Goal: Task Accomplishment & Management: Manage account settings

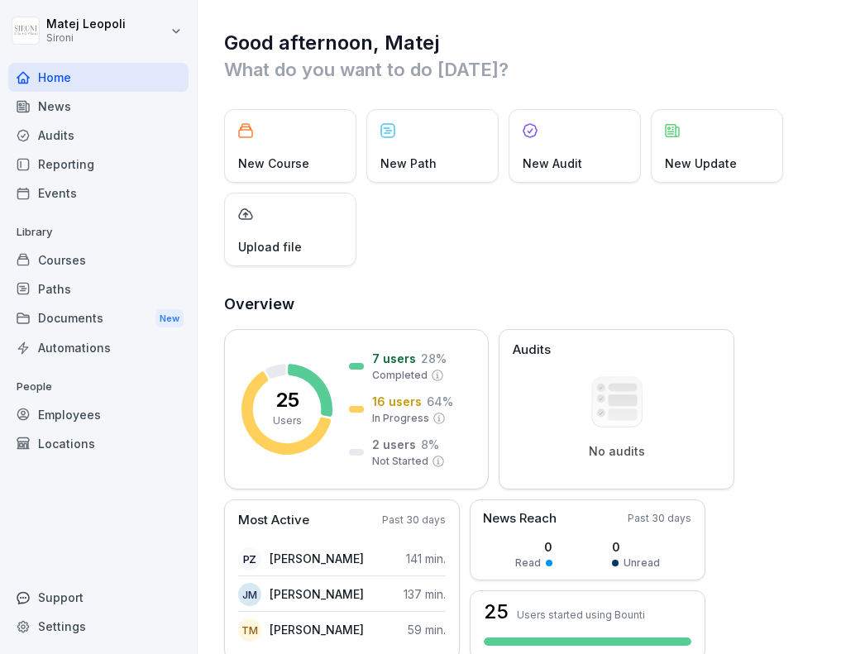
click at [119, 256] on div "Courses" at bounding box center [98, 260] width 180 height 29
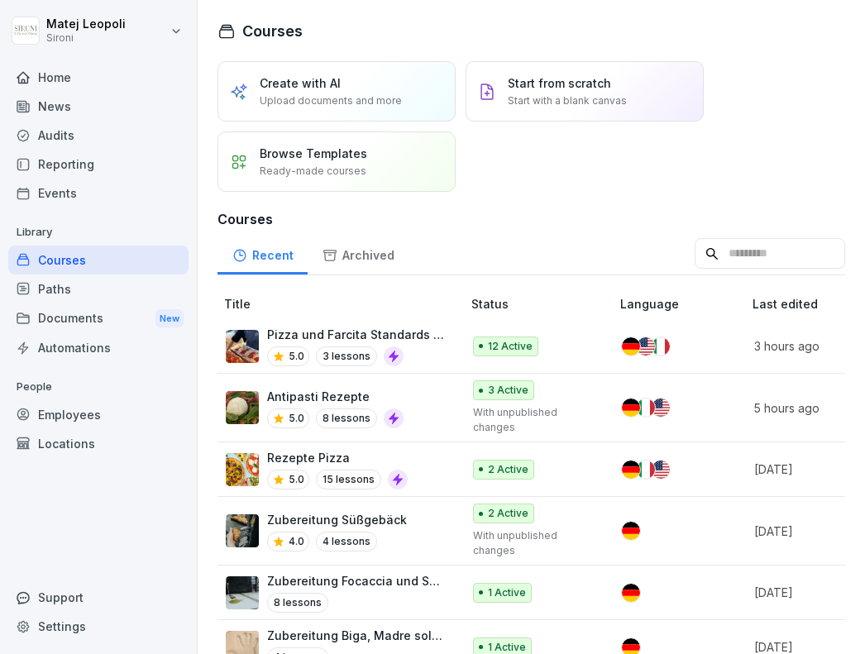
click at [299, 391] on p "Antipasti Rezepte" at bounding box center [335, 396] width 136 height 17
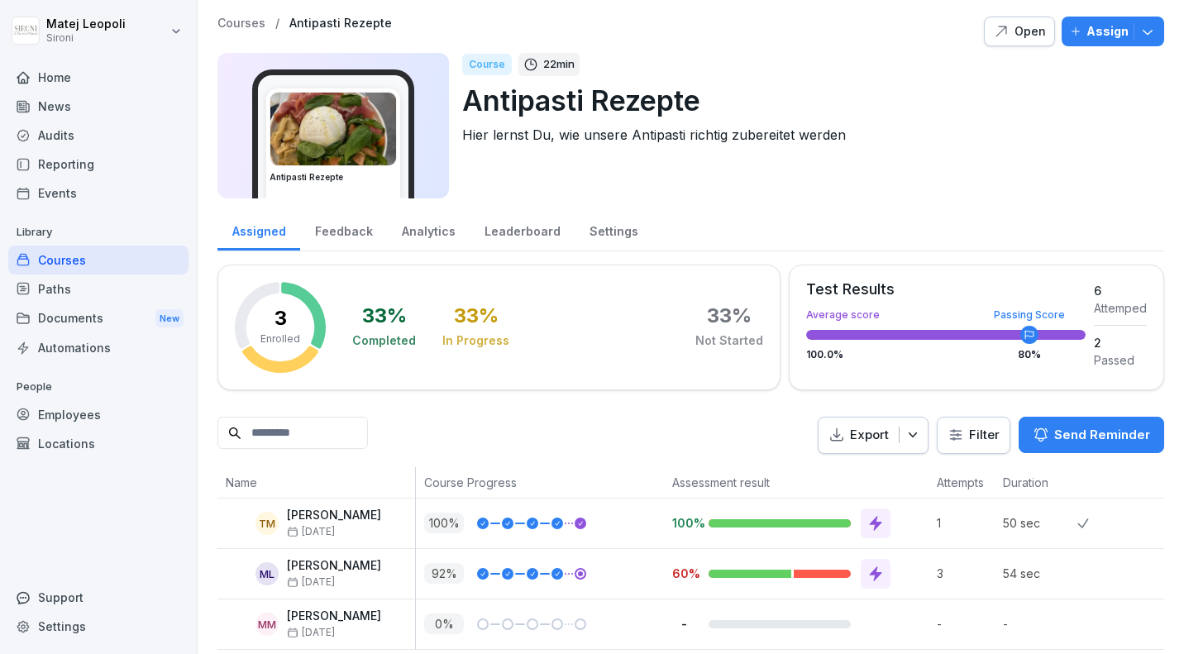
click at [864, 27] on div "Open" at bounding box center [1019, 31] width 53 height 18
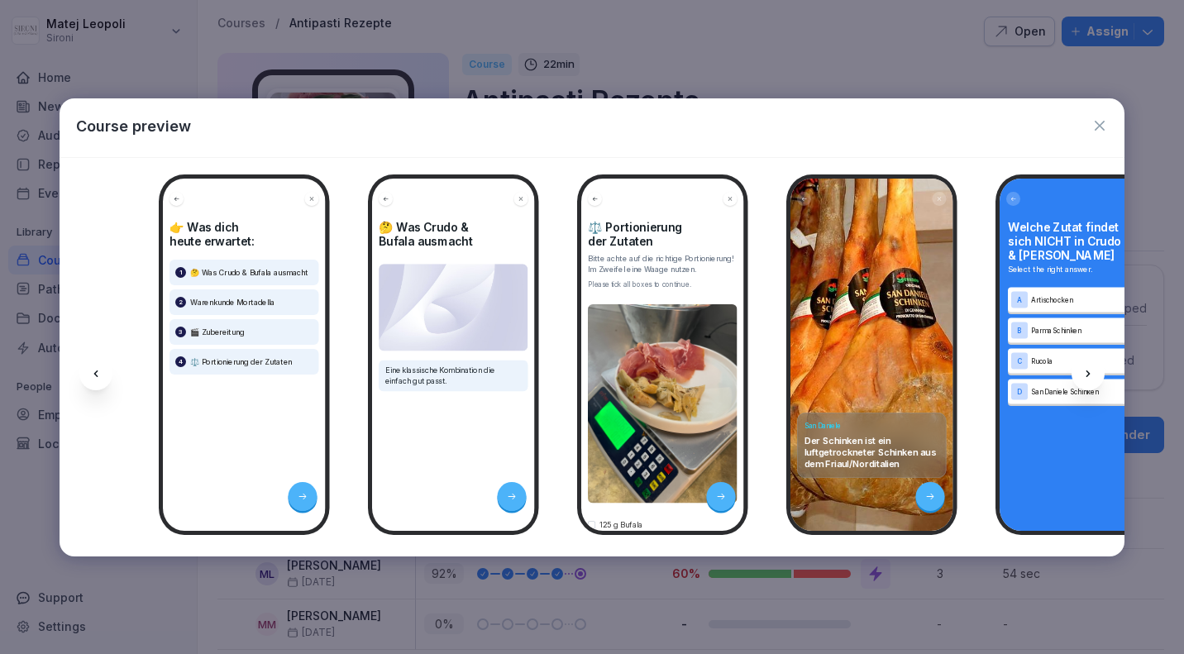
click at [864, 365] on div at bounding box center [1088, 373] width 33 height 33
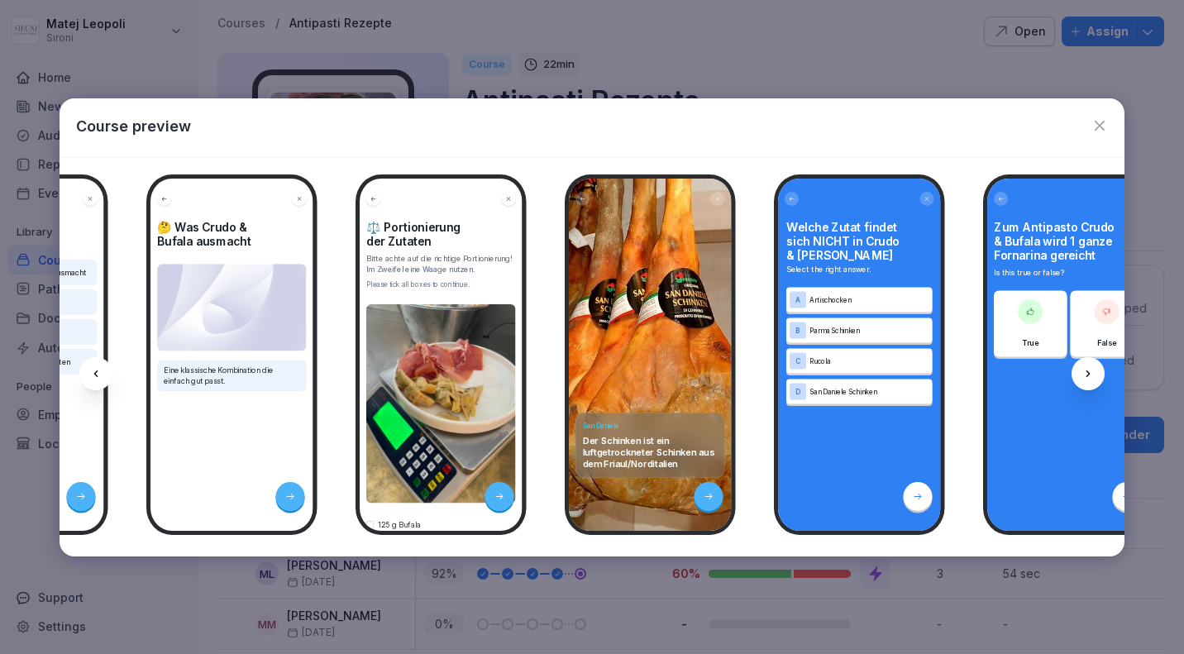
click at [864, 365] on div at bounding box center [1088, 373] width 33 height 33
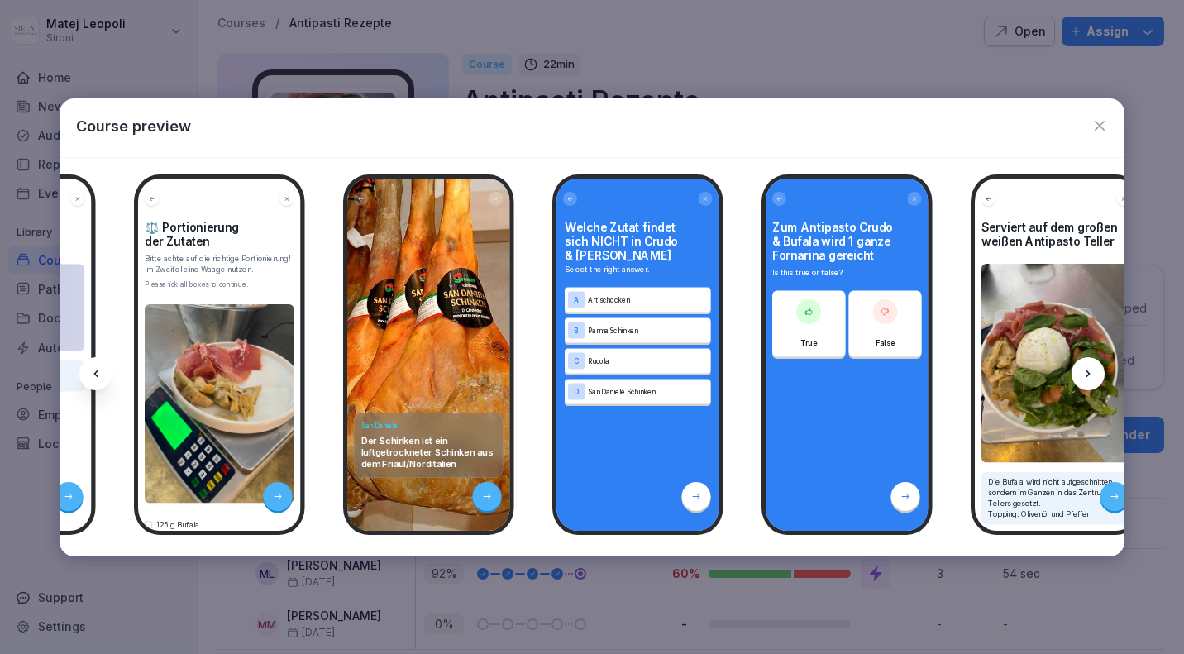
click at [864, 365] on div at bounding box center [1088, 373] width 33 height 33
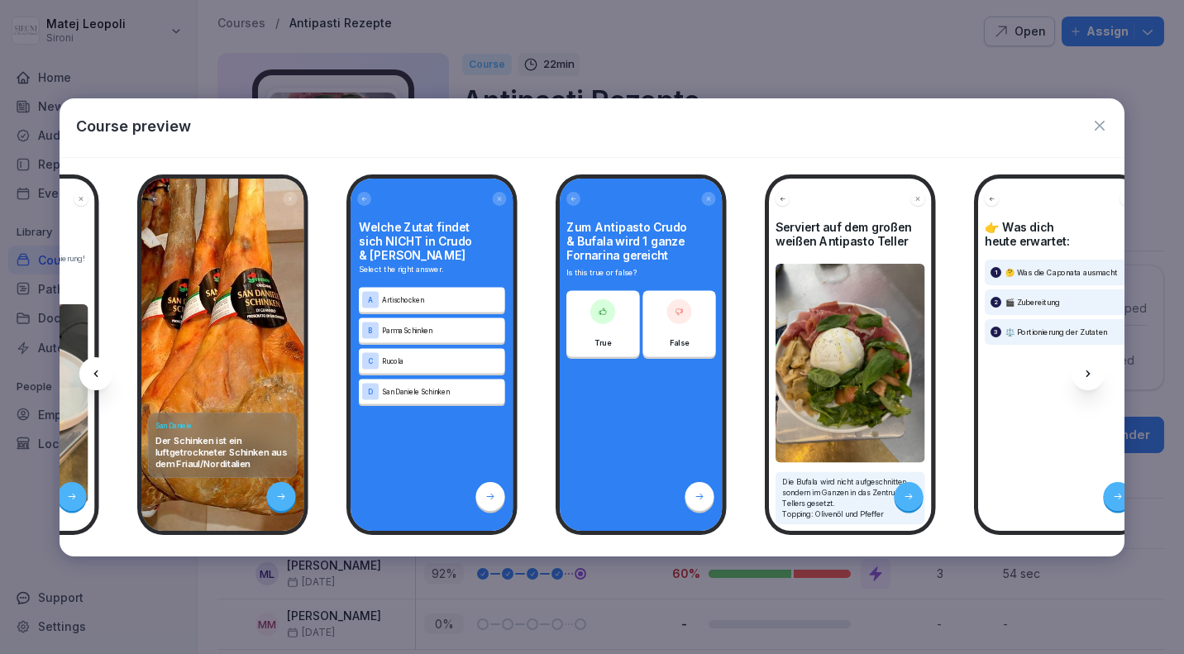
scroll to position [0, 665]
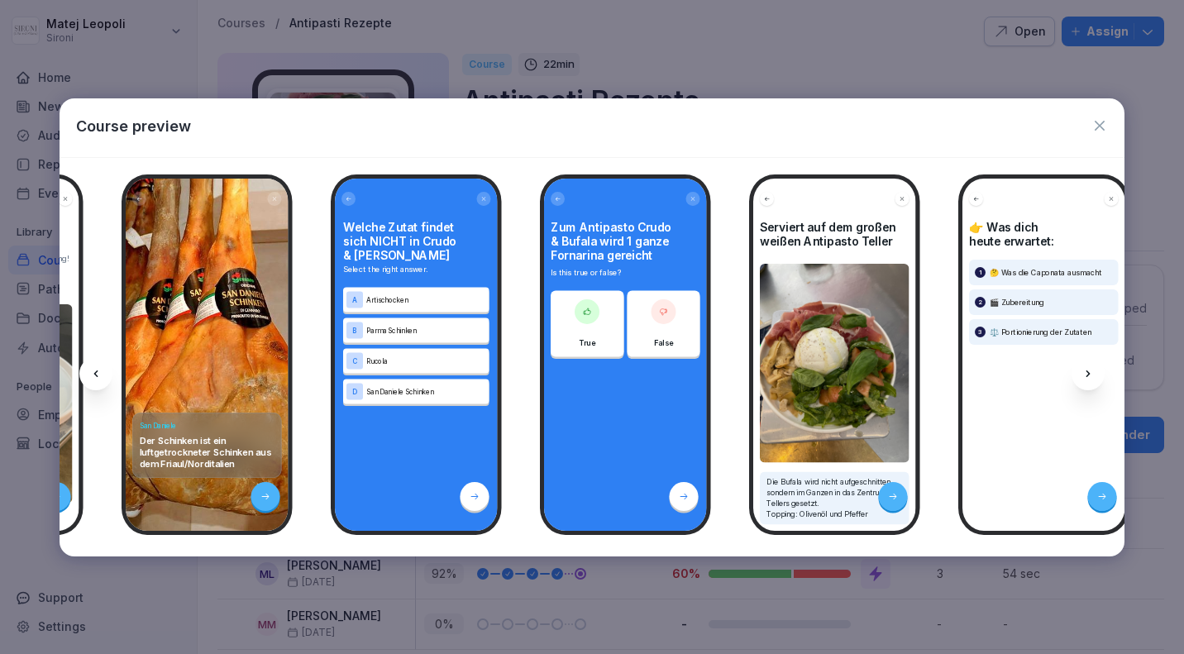
click at [864, 365] on div at bounding box center [1088, 373] width 33 height 33
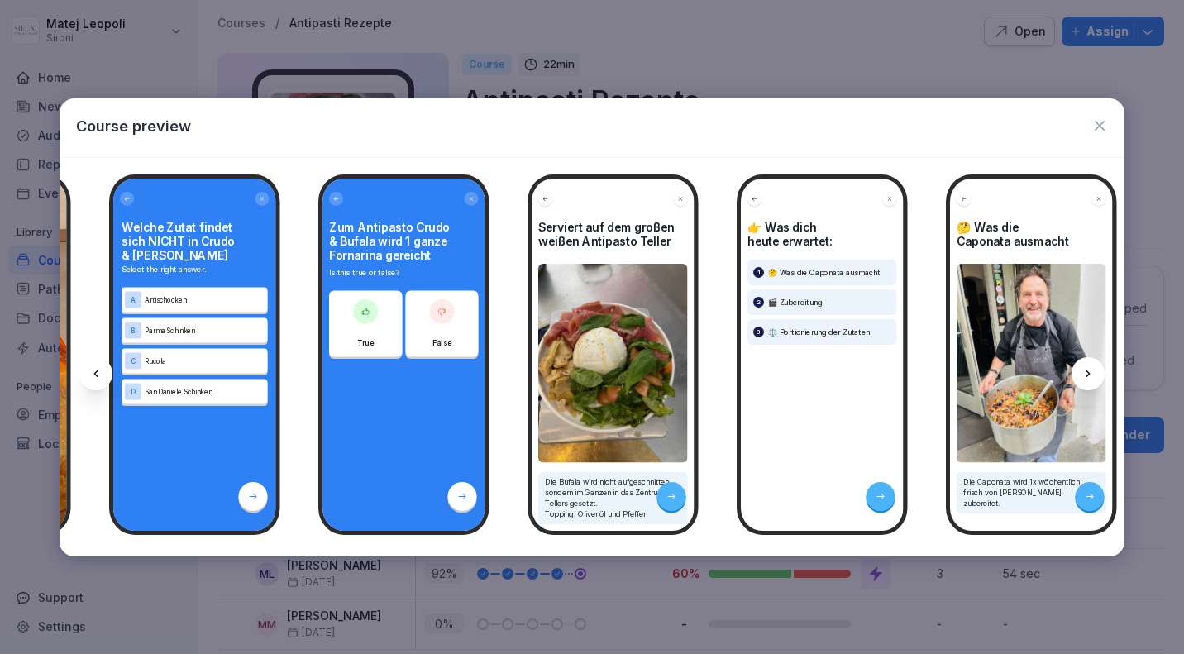
click at [864, 365] on div at bounding box center [1088, 373] width 33 height 33
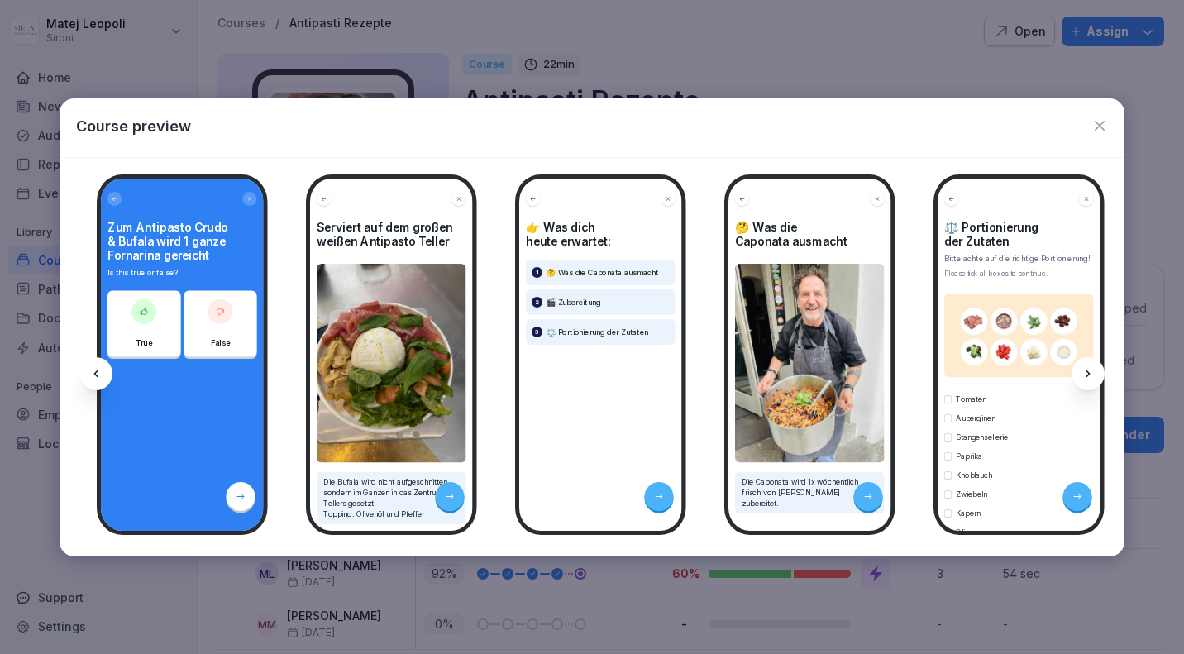
click at [864, 365] on div at bounding box center [1088, 373] width 33 height 33
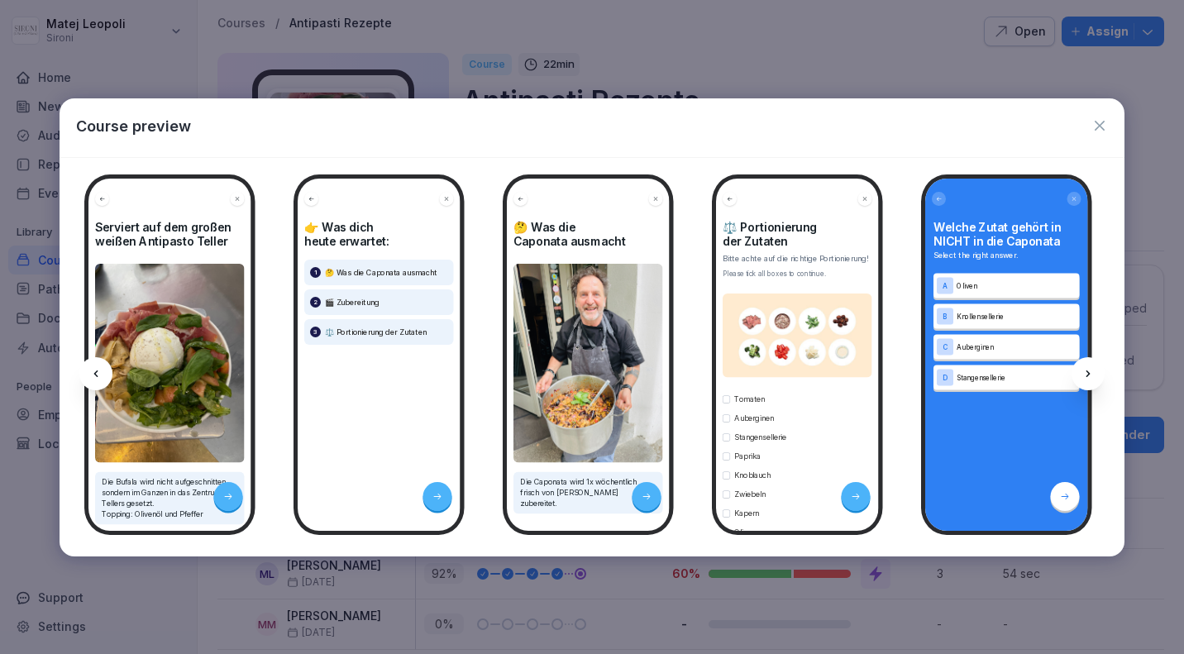
click at [864, 365] on div at bounding box center [1088, 373] width 33 height 33
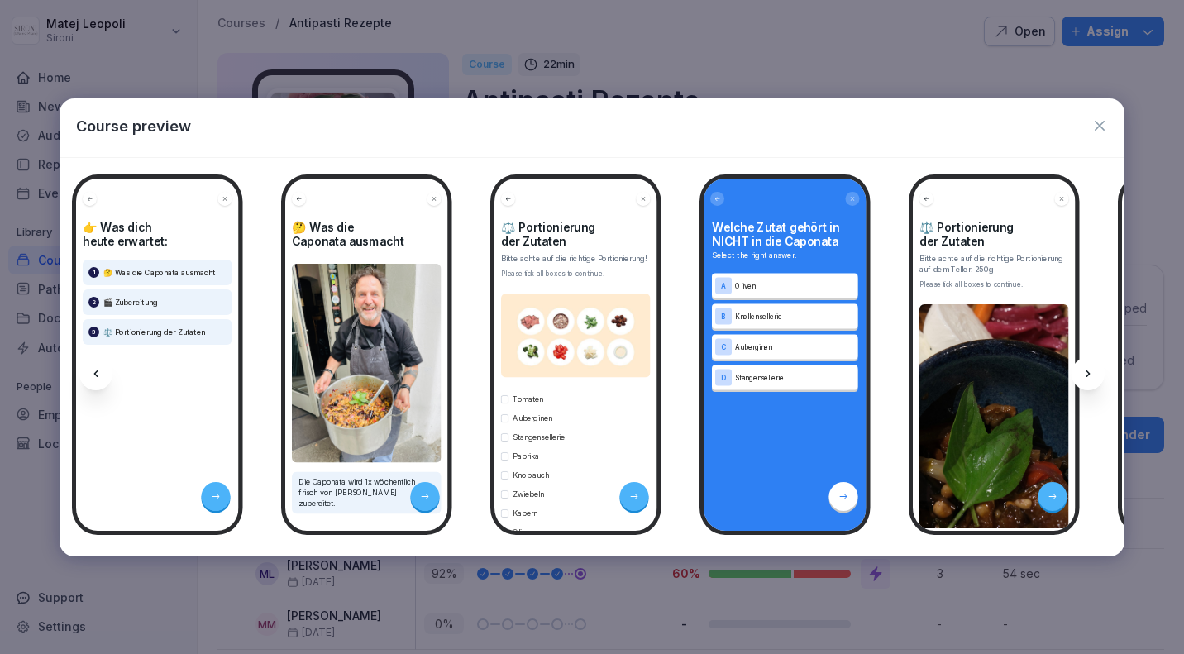
click at [864, 365] on div at bounding box center [1088, 373] width 33 height 33
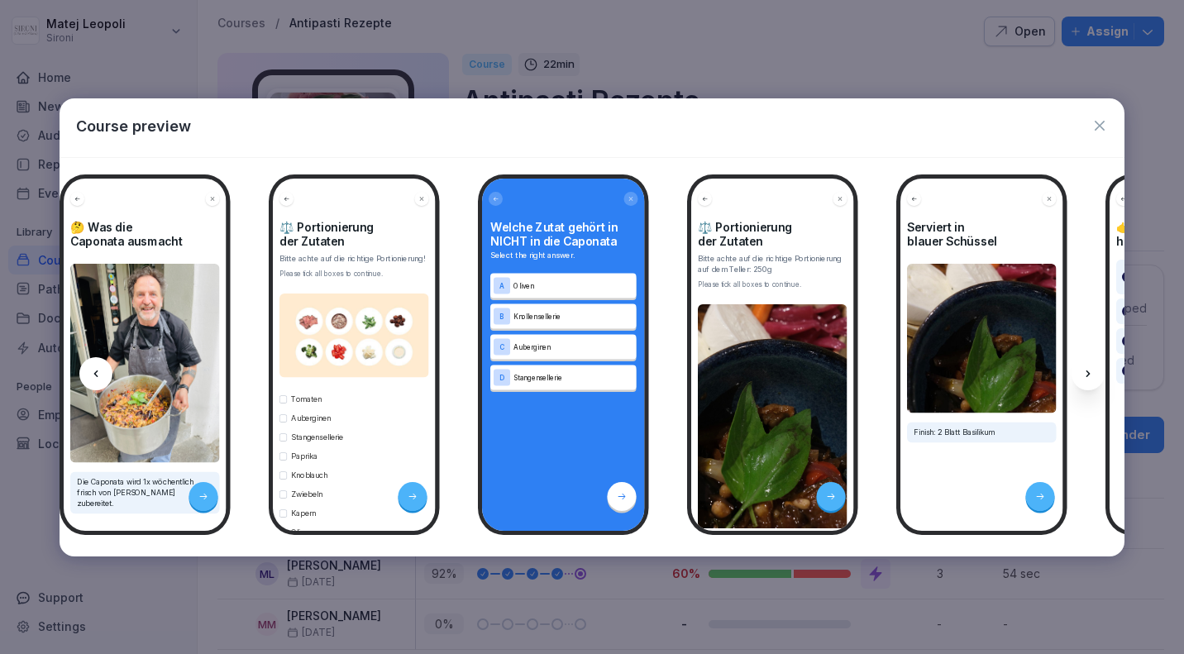
click at [864, 365] on div at bounding box center [1088, 373] width 33 height 33
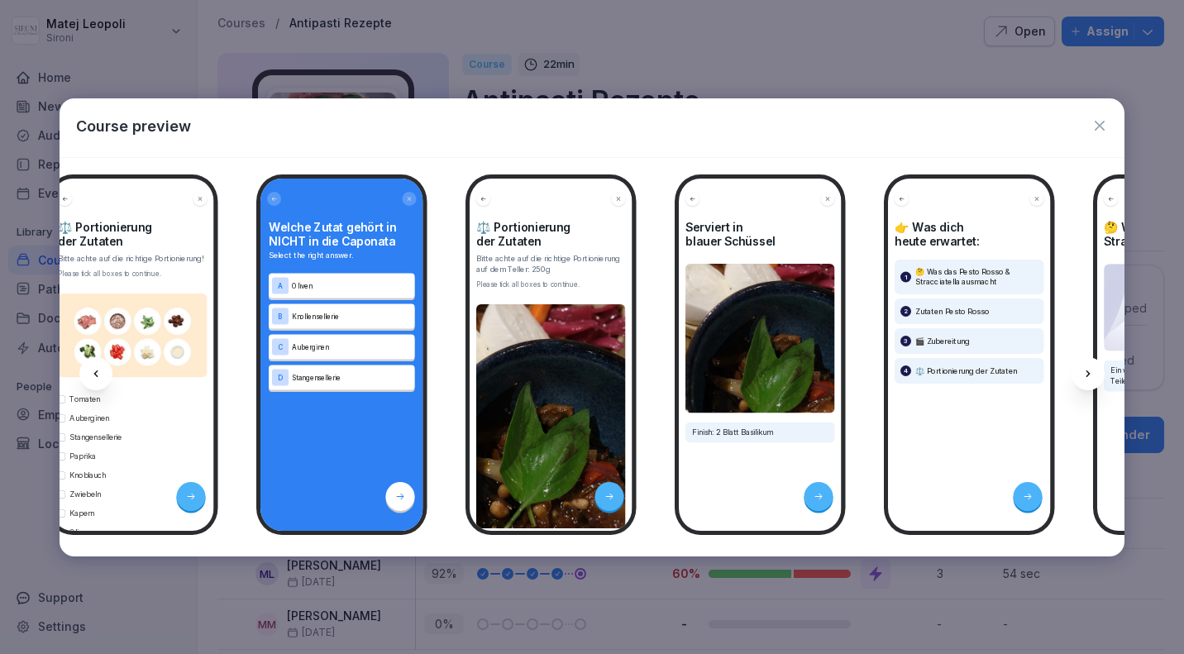
click at [864, 365] on div at bounding box center [1088, 373] width 33 height 33
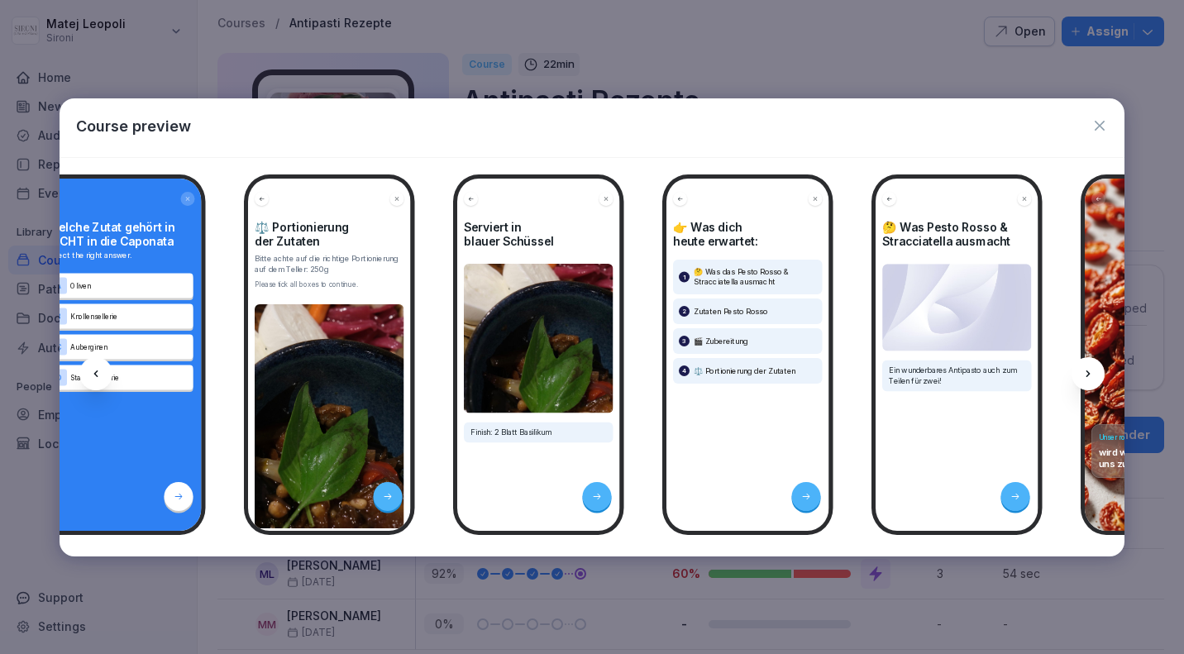
click at [864, 365] on div at bounding box center [1088, 373] width 33 height 33
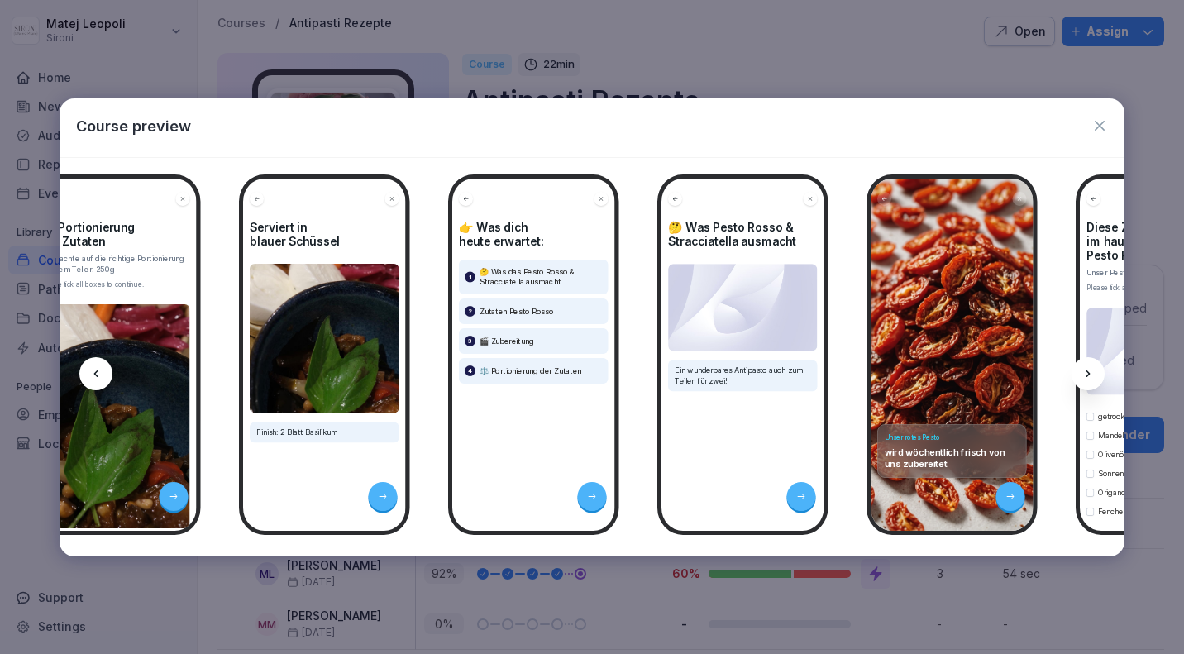
scroll to position [0, 2437]
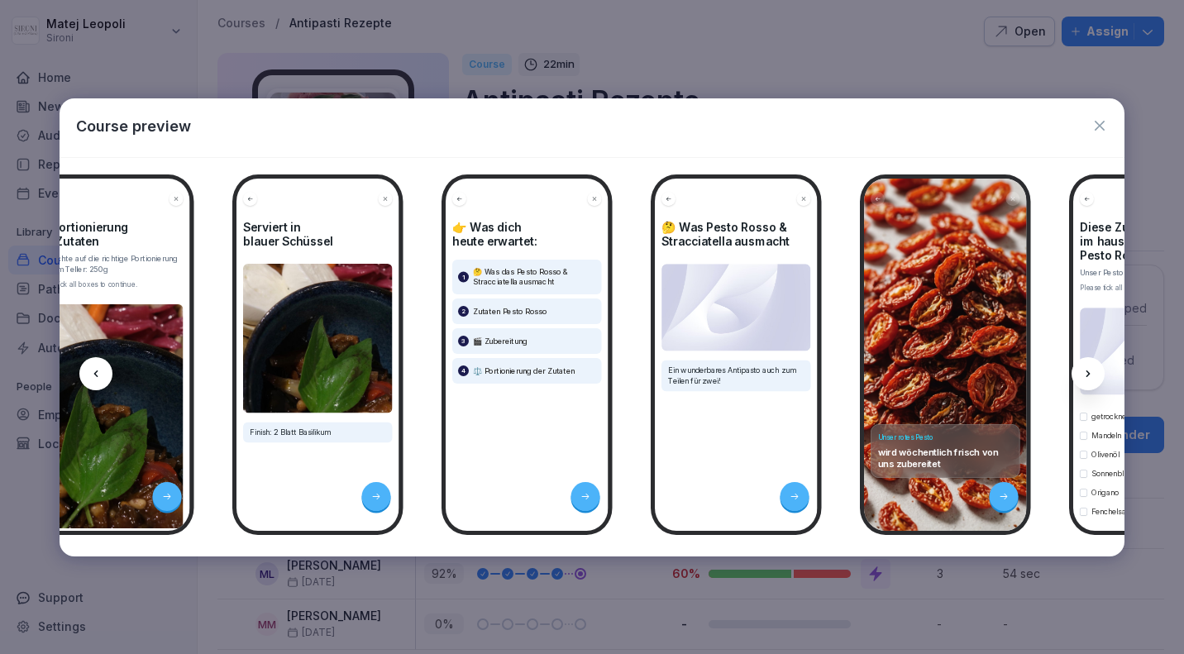
click at [864, 365] on div at bounding box center [1088, 373] width 33 height 33
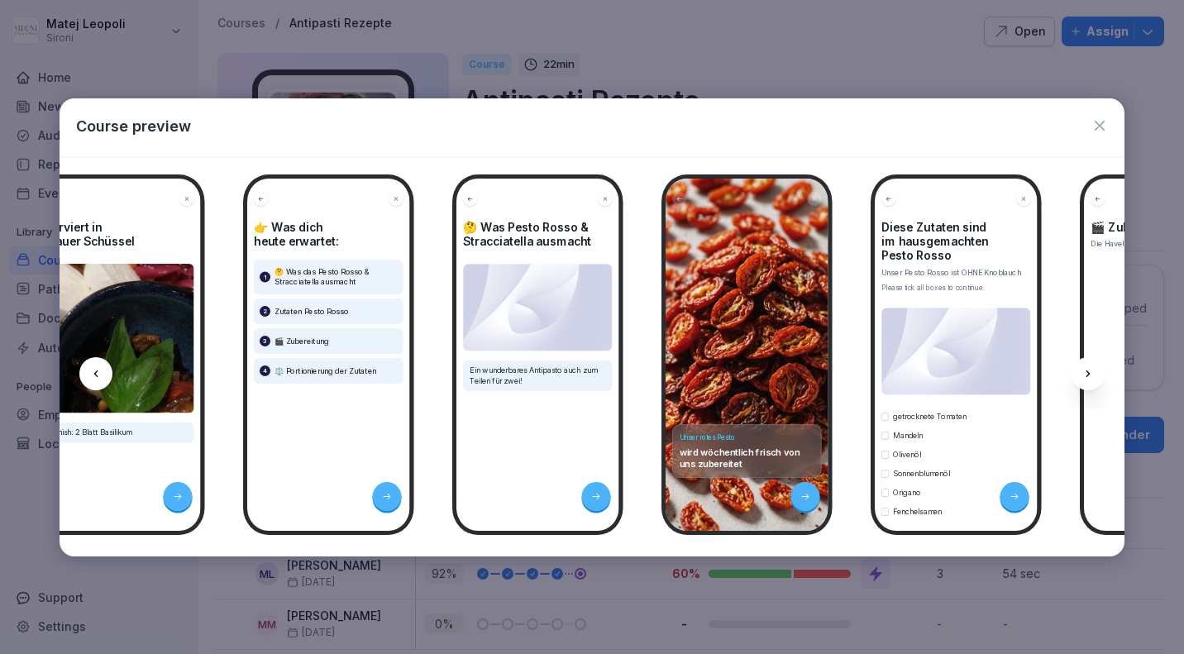
scroll to position [0, 2659]
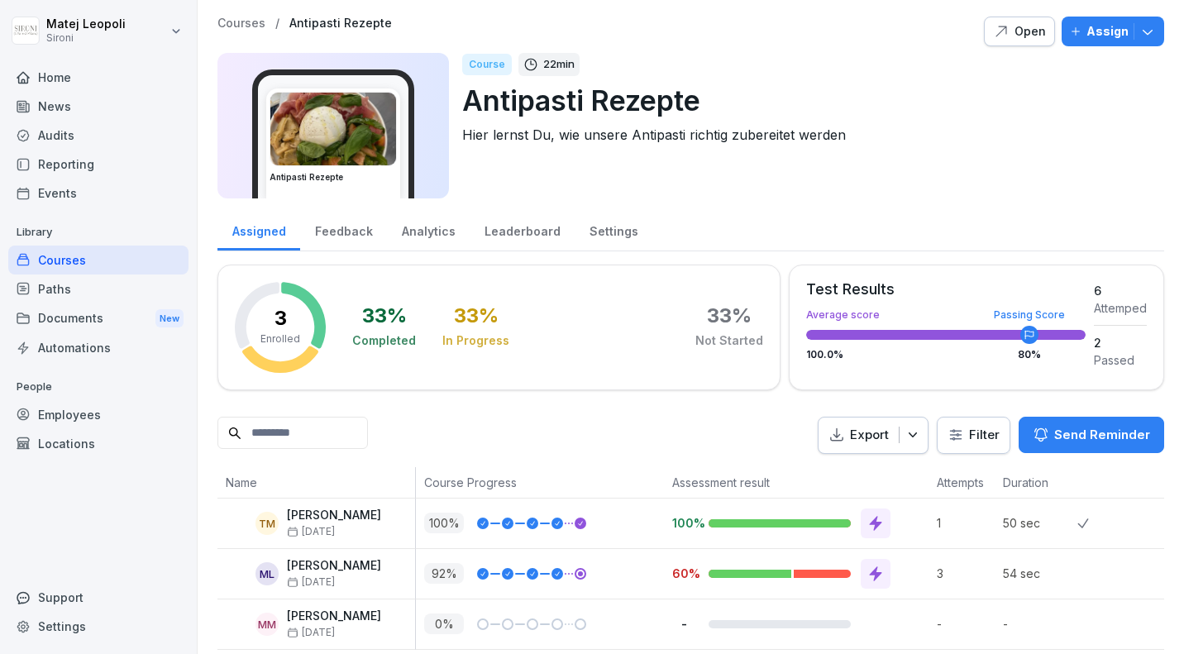
click at [145, 270] on div "Courses" at bounding box center [98, 260] width 180 height 29
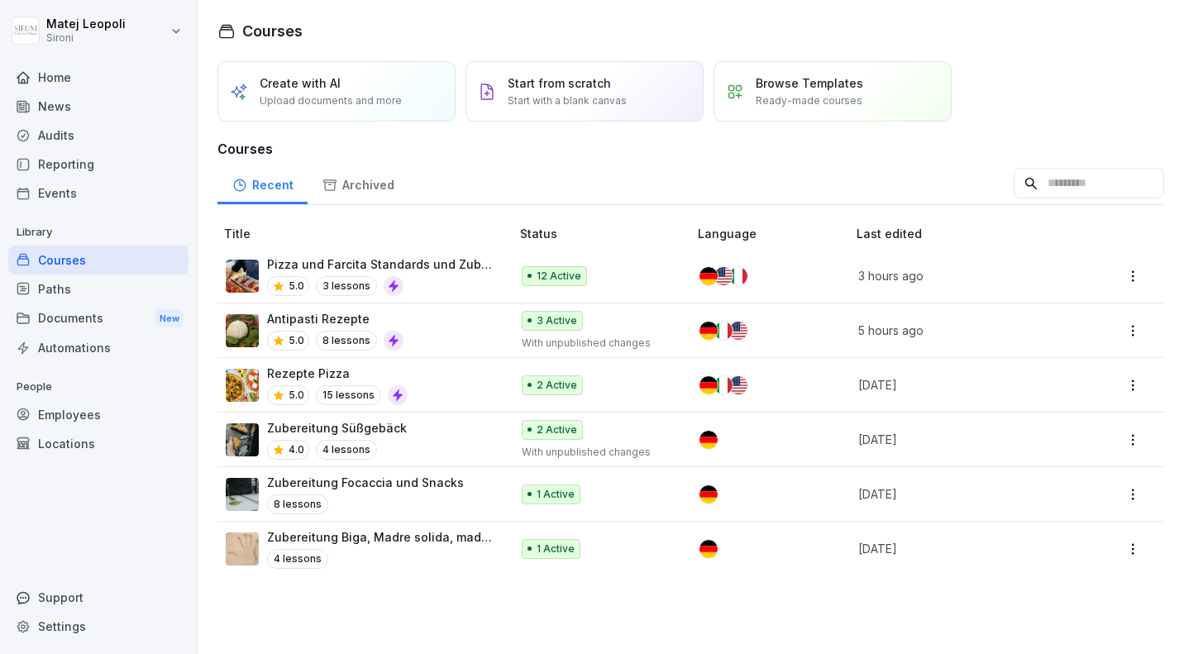
click at [308, 374] on p "Rezepte Pizza" at bounding box center [337, 373] width 141 height 17
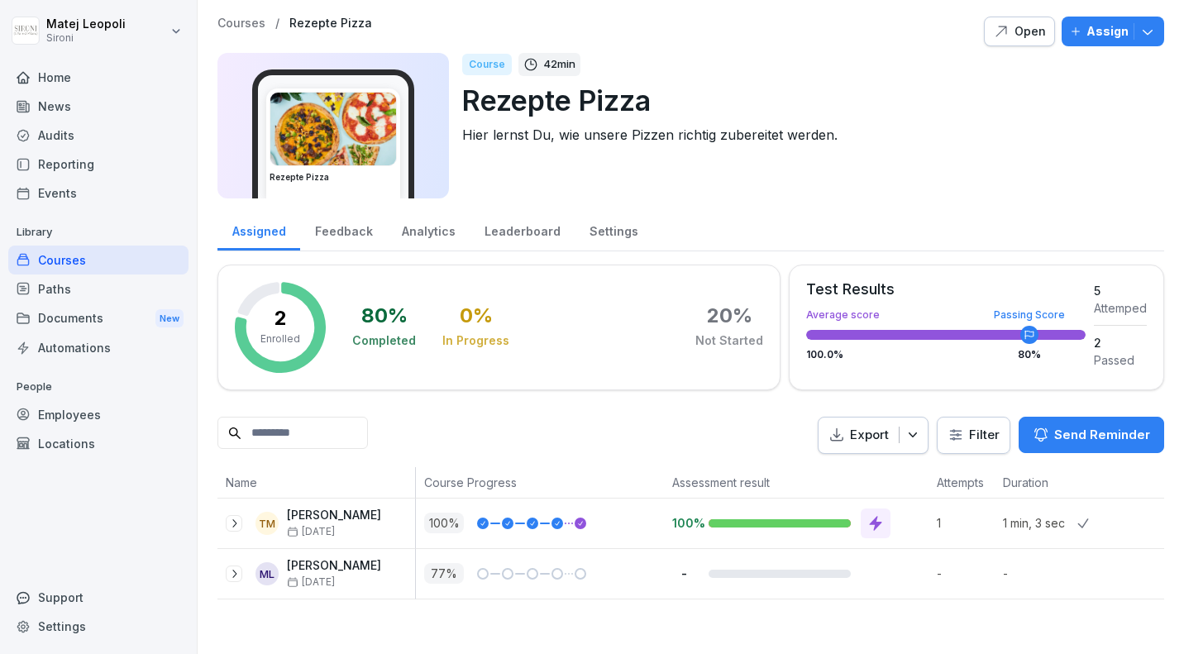
click at [1010, 38] on icon "button" at bounding box center [1001, 31] width 17 height 17
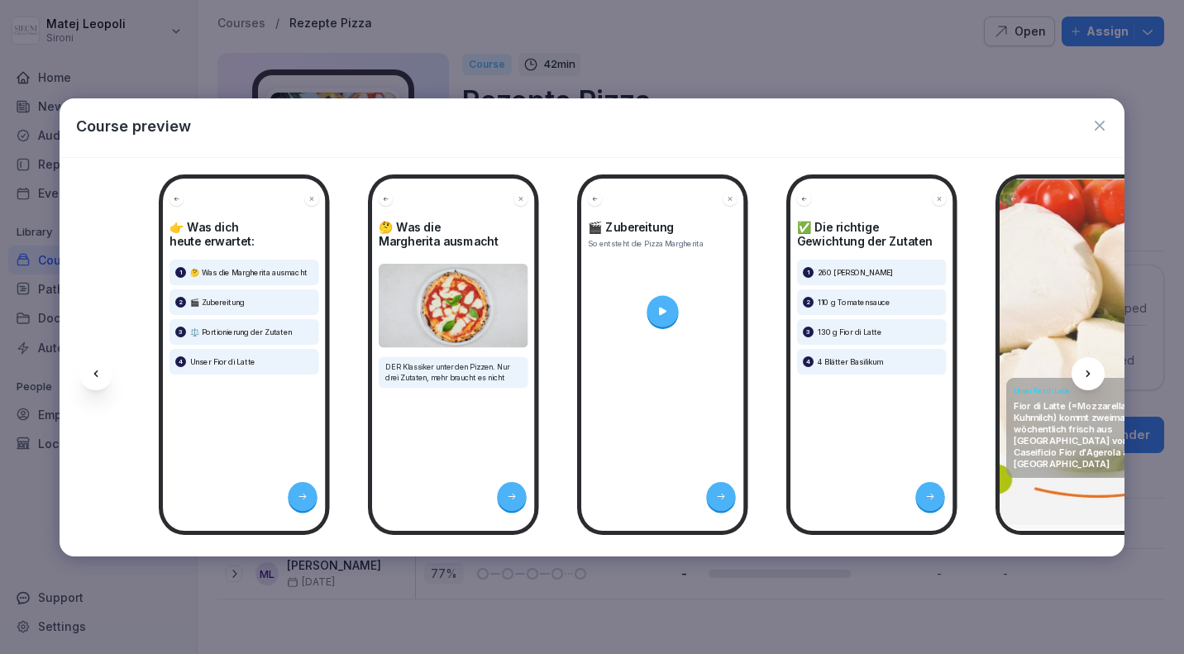
click at [1099, 374] on div at bounding box center [1088, 373] width 33 height 33
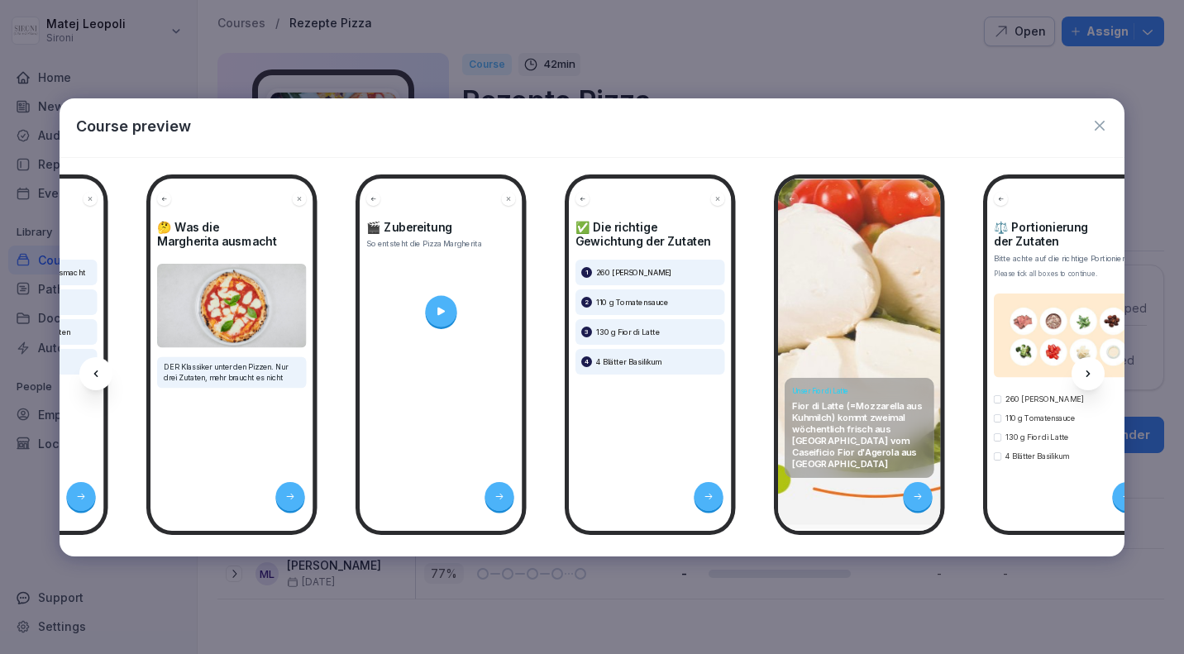
click at [1099, 374] on div at bounding box center [1088, 373] width 33 height 33
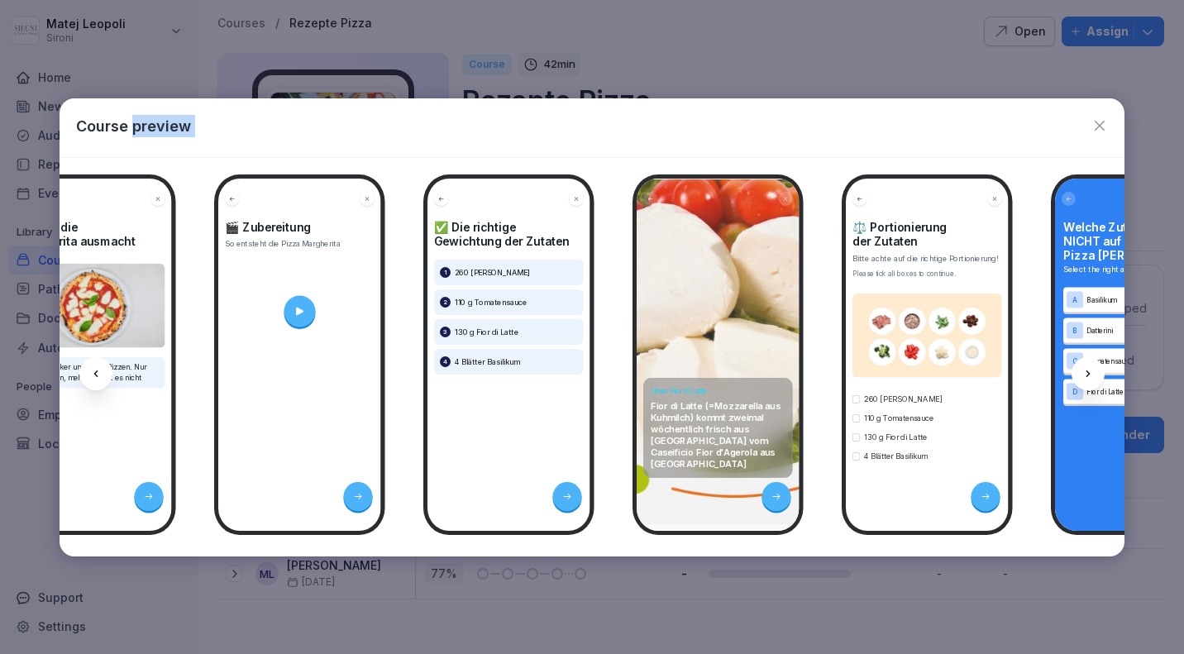
click at [1099, 374] on div at bounding box center [1088, 373] width 33 height 33
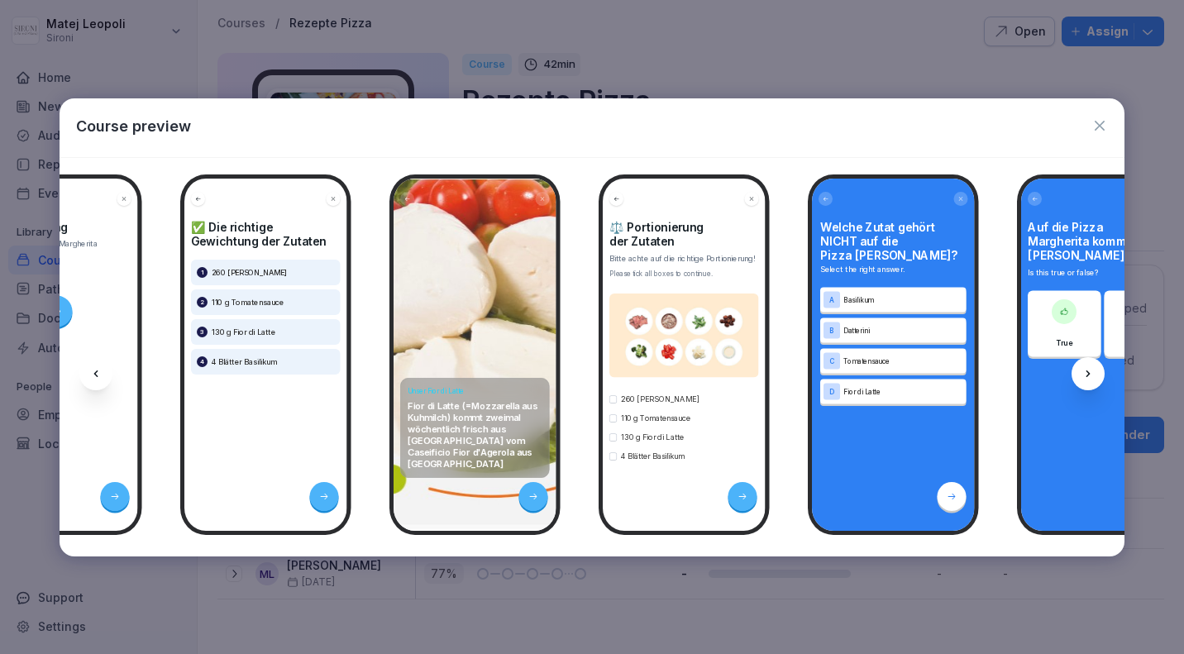
click at [1099, 374] on div at bounding box center [1088, 373] width 33 height 33
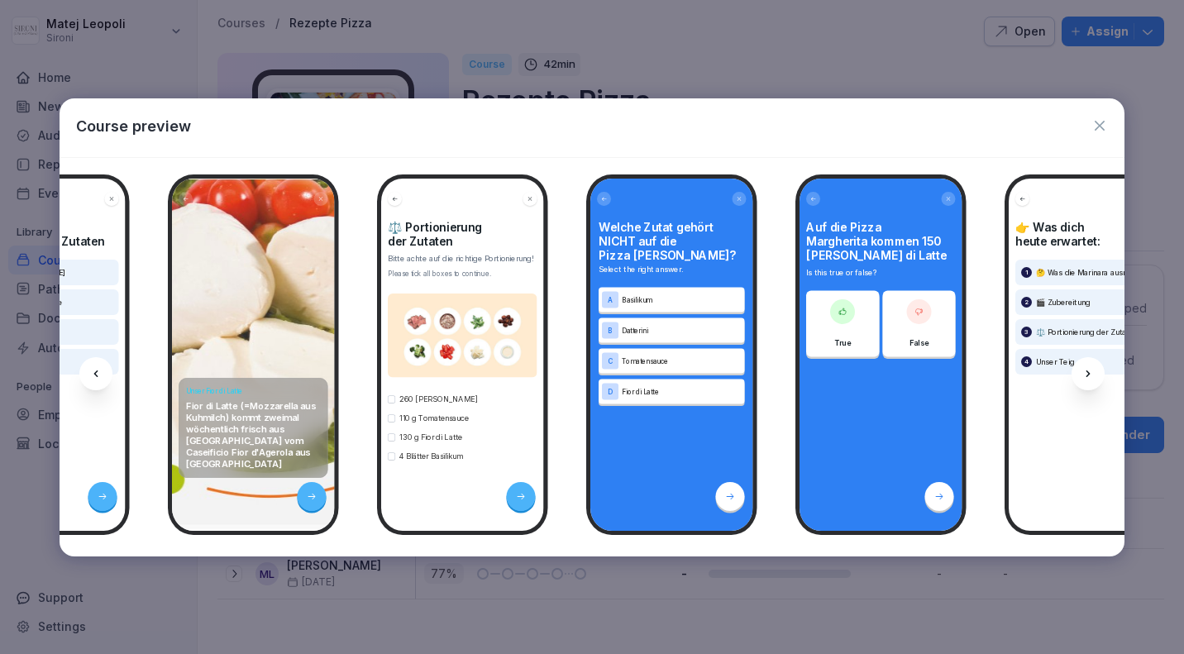
click at [1099, 374] on div at bounding box center [1088, 373] width 33 height 33
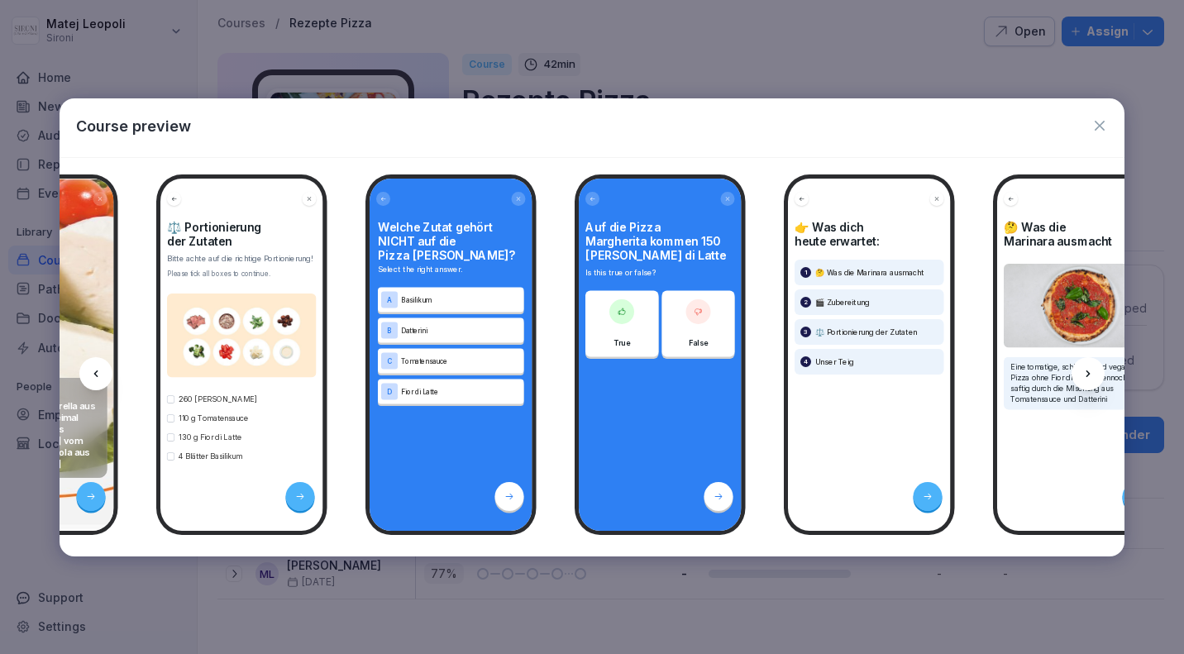
click at [1097, 374] on div at bounding box center [1088, 373] width 33 height 33
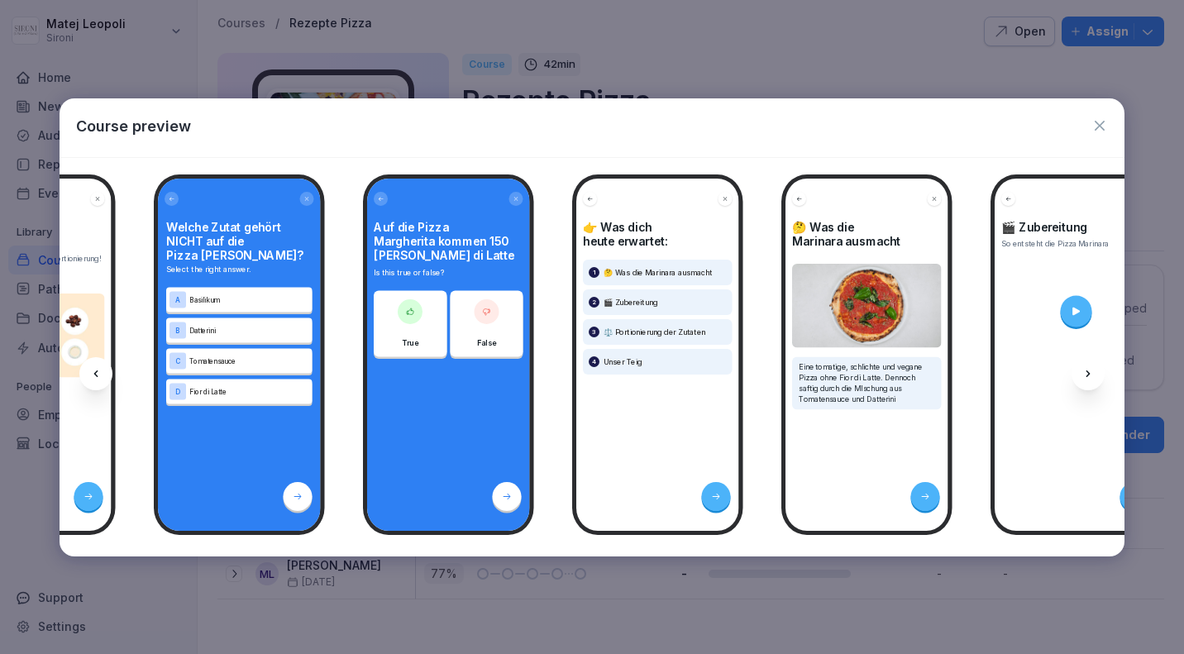
scroll to position [0, 1270]
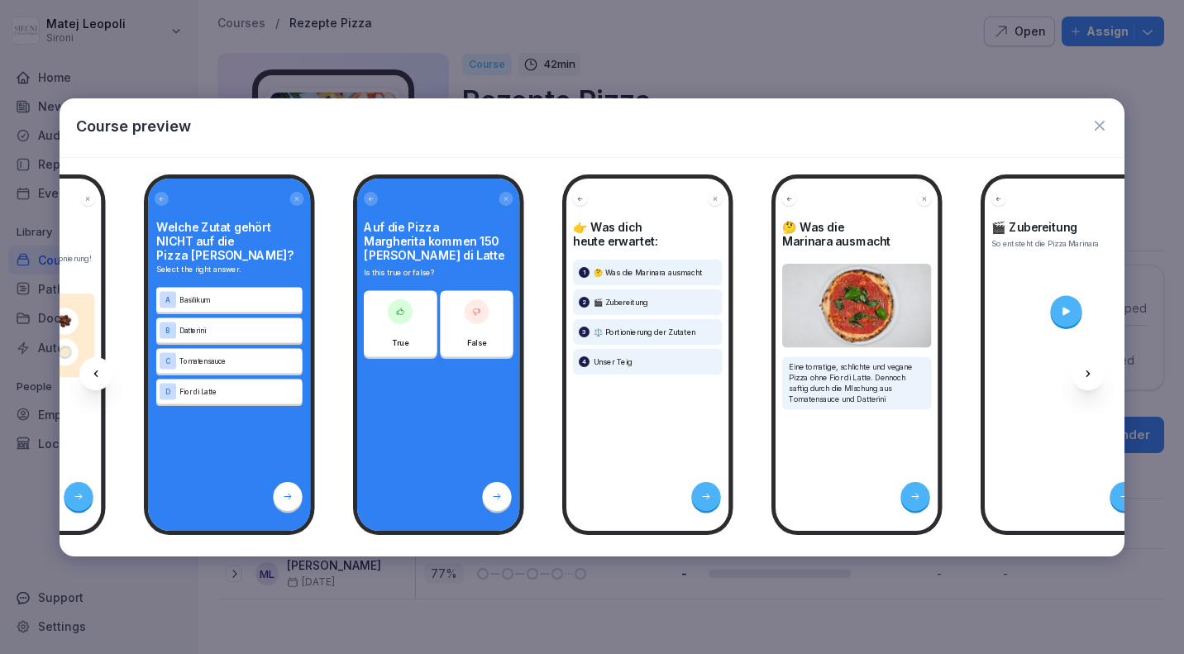
click at [1090, 375] on icon at bounding box center [1088, 373] width 13 height 13
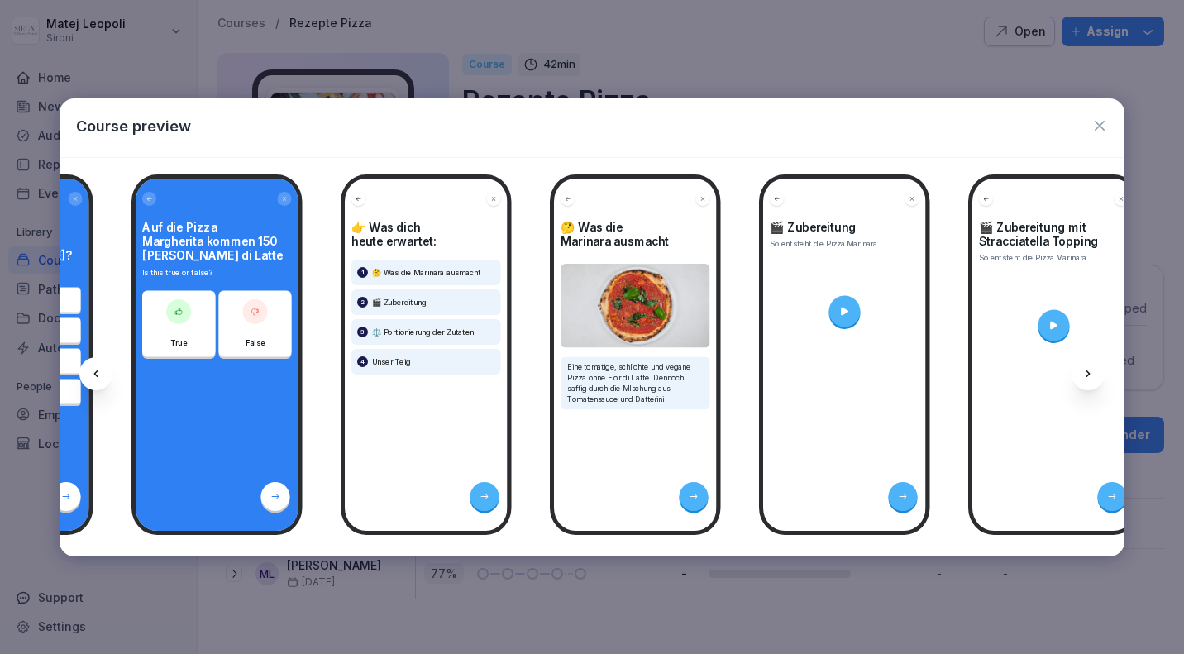
click at [1090, 375] on icon at bounding box center [1088, 373] width 13 height 13
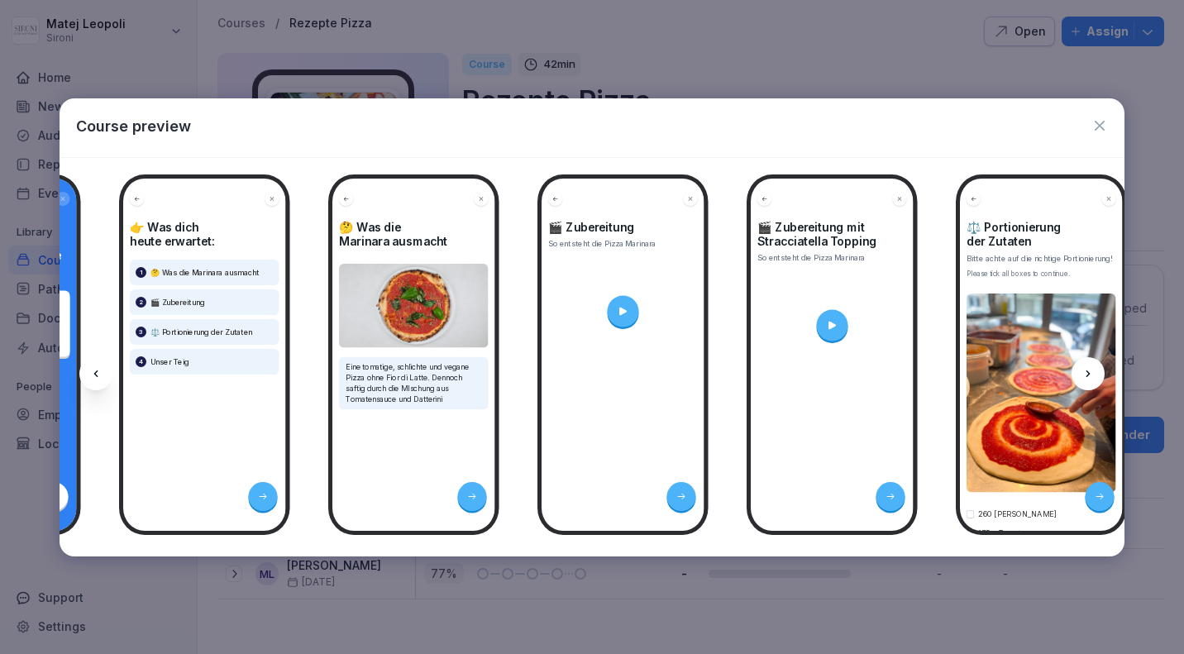
click at [1090, 375] on icon at bounding box center [1088, 373] width 13 height 13
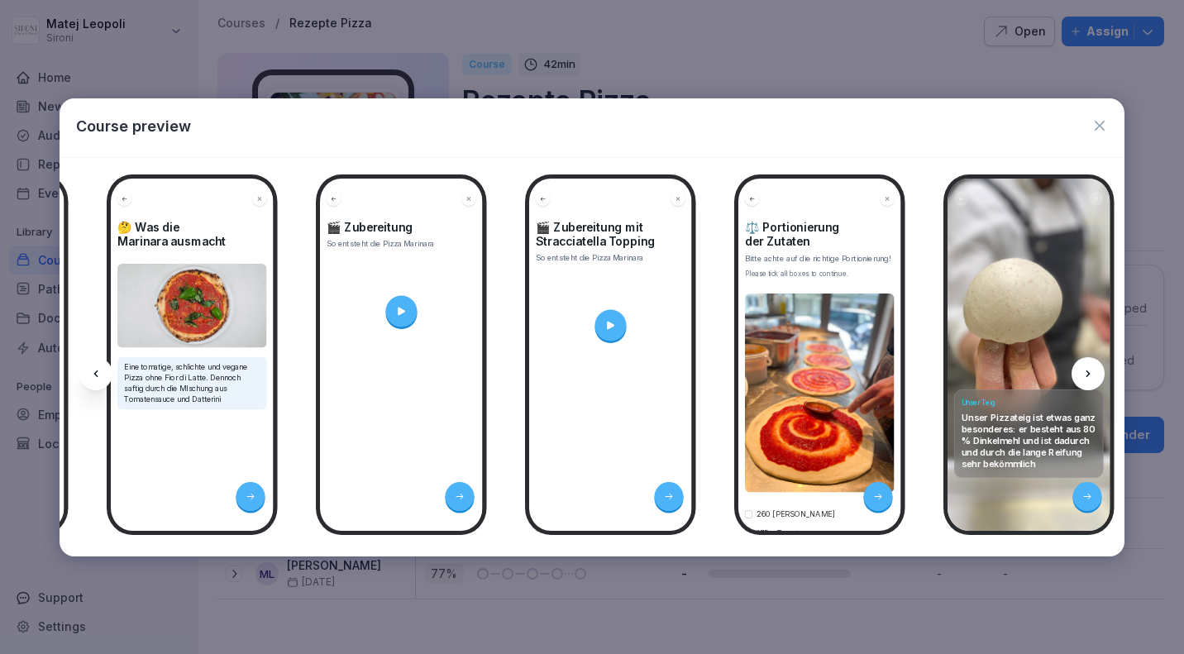
click at [1090, 375] on icon at bounding box center [1088, 373] width 13 height 13
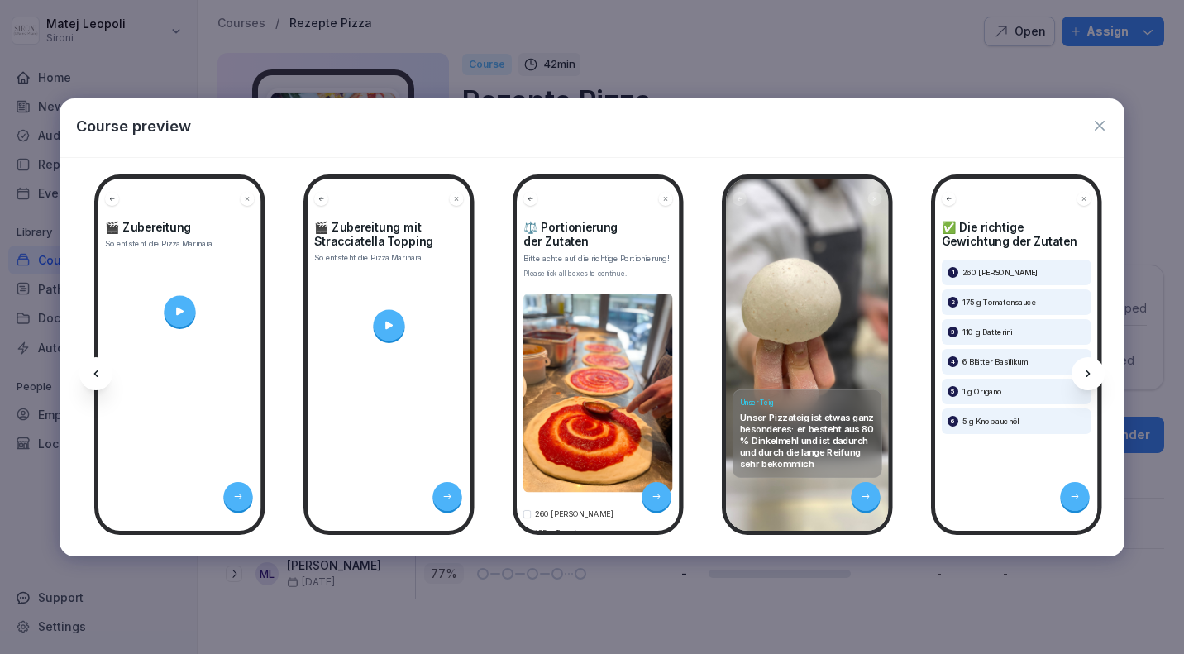
click at [1090, 375] on icon at bounding box center [1088, 373] width 13 height 13
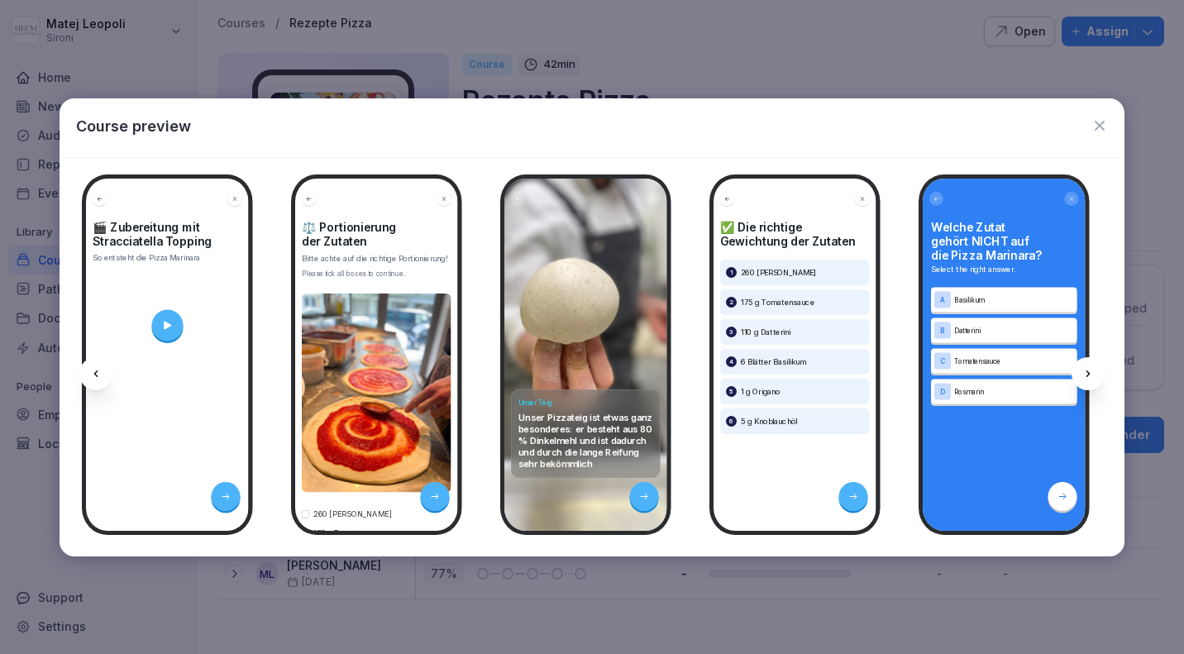
click at [1090, 375] on icon at bounding box center [1088, 373] width 13 height 13
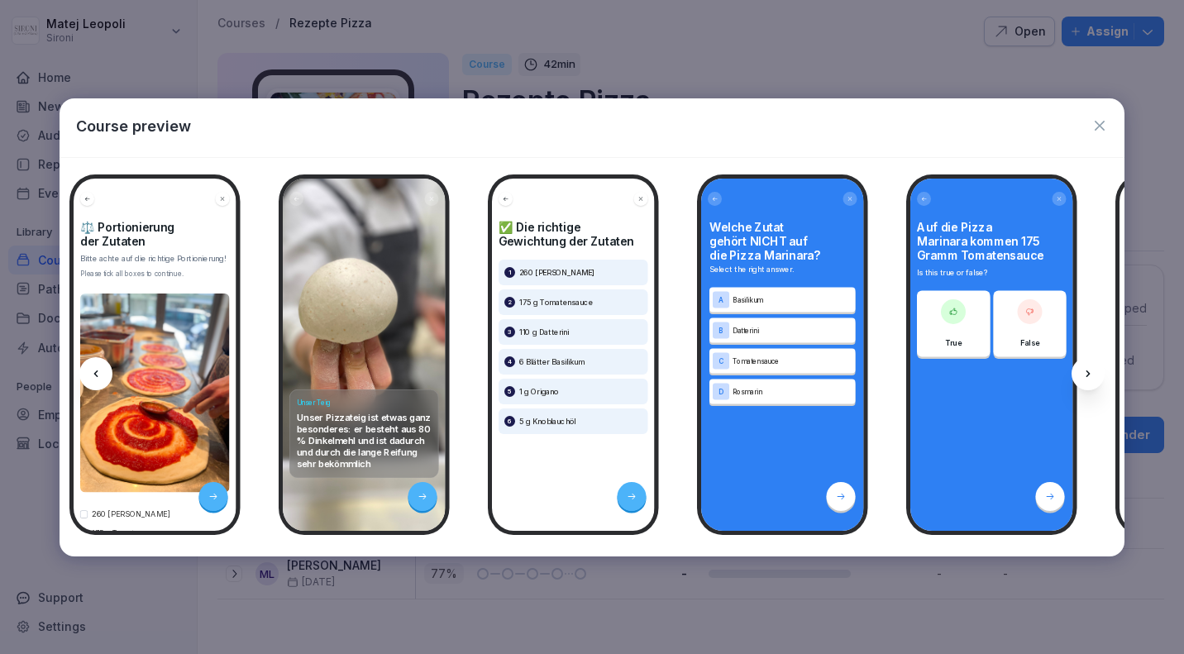
click at [1090, 375] on icon at bounding box center [1088, 373] width 13 height 13
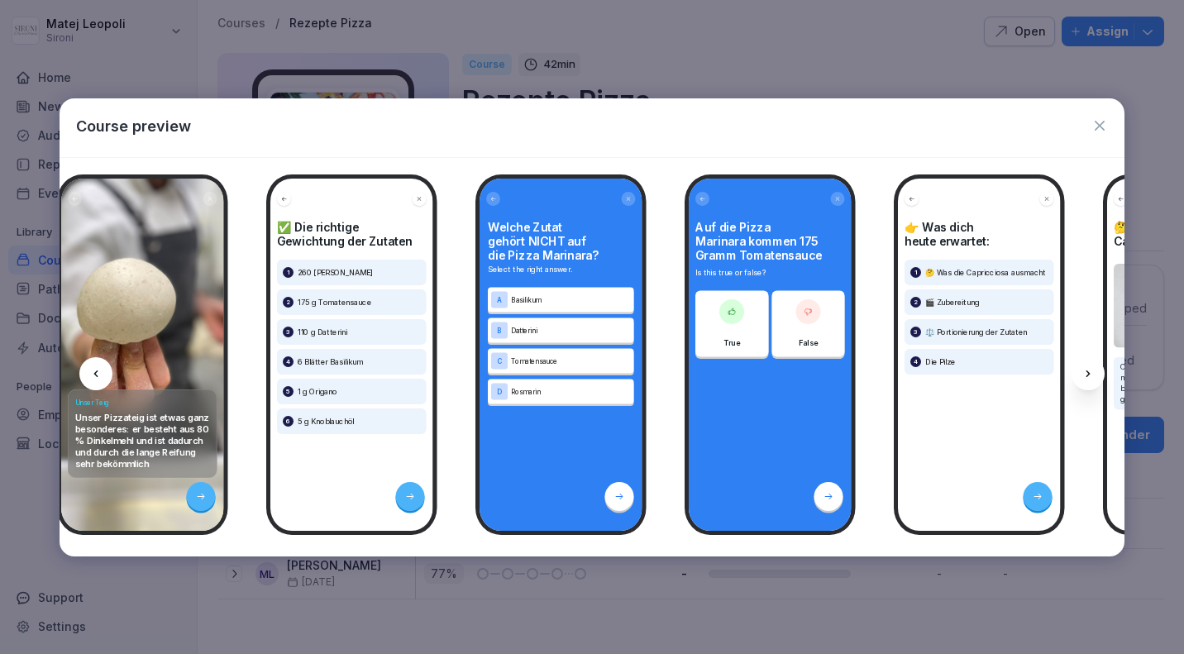
click at [1090, 375] on icon at bounding box center [1088, 373] width 13 height 13
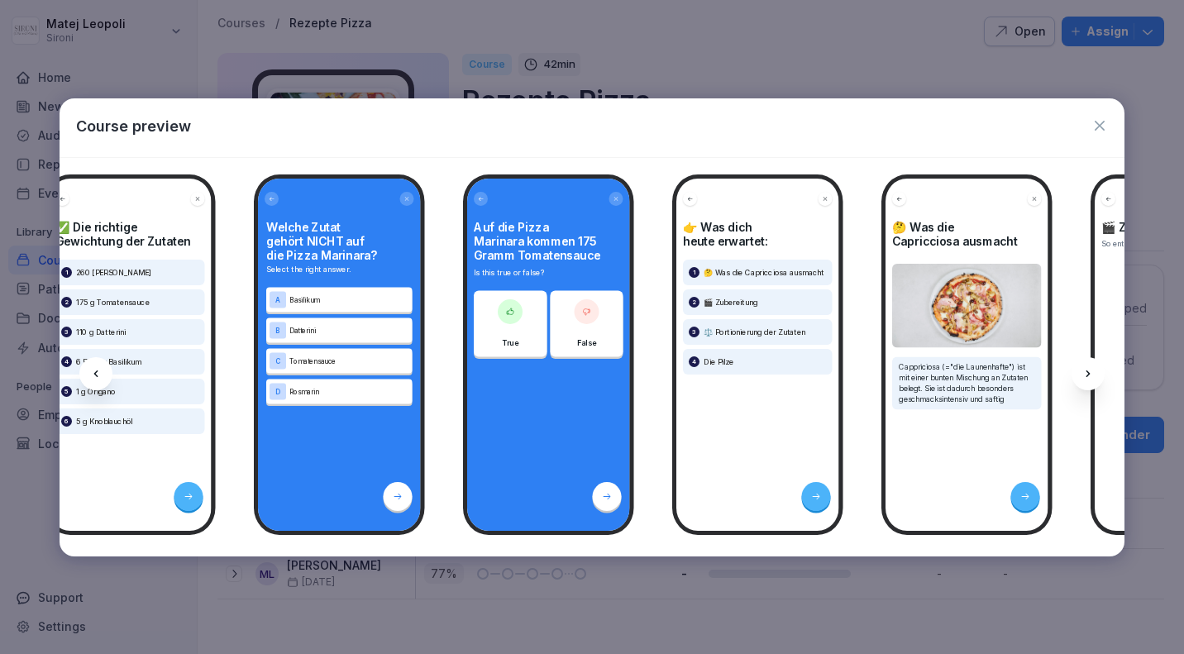
click at [1090, 375] on icon at bounding box center [1088, 373] width 13 height 13
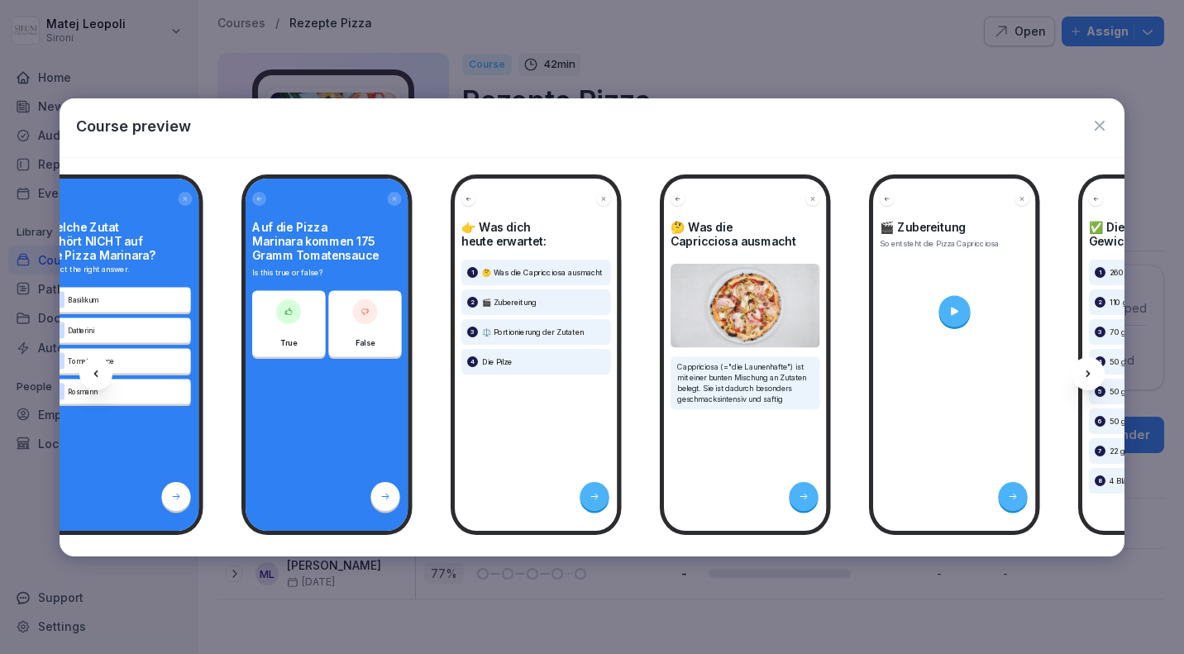
click at [1090, 375] on icon at bounding box center [1088, 373] width 13 height 13
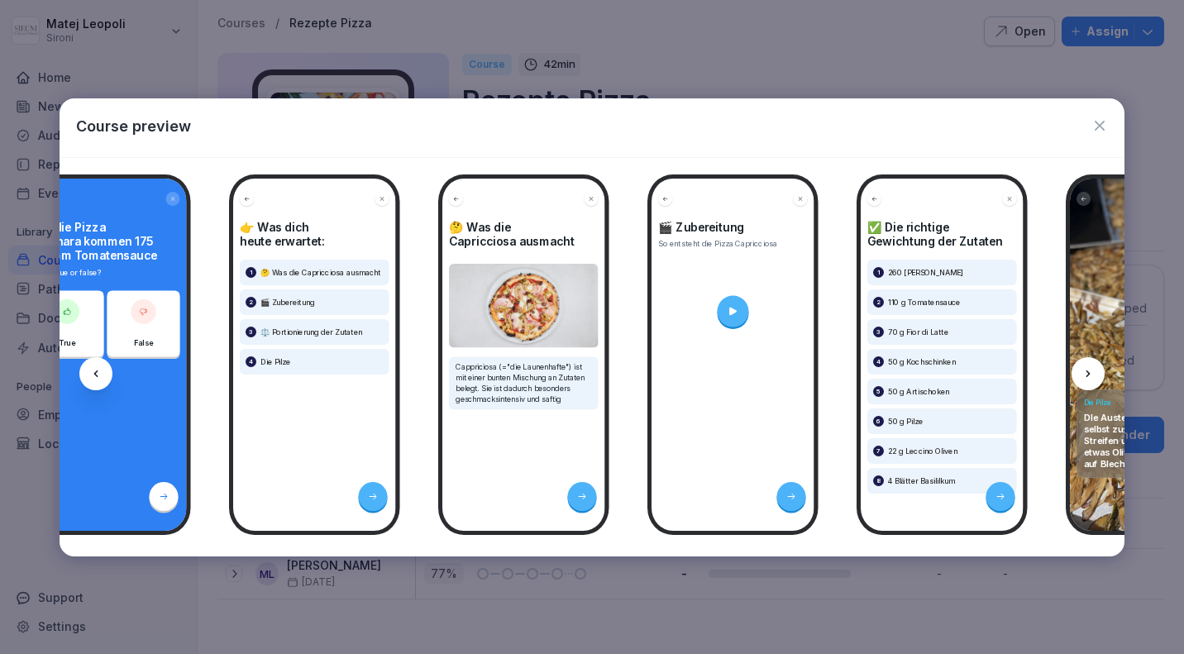
click at [1090, 375] on icon at bounding box center [1088, 373] width 13 height 13
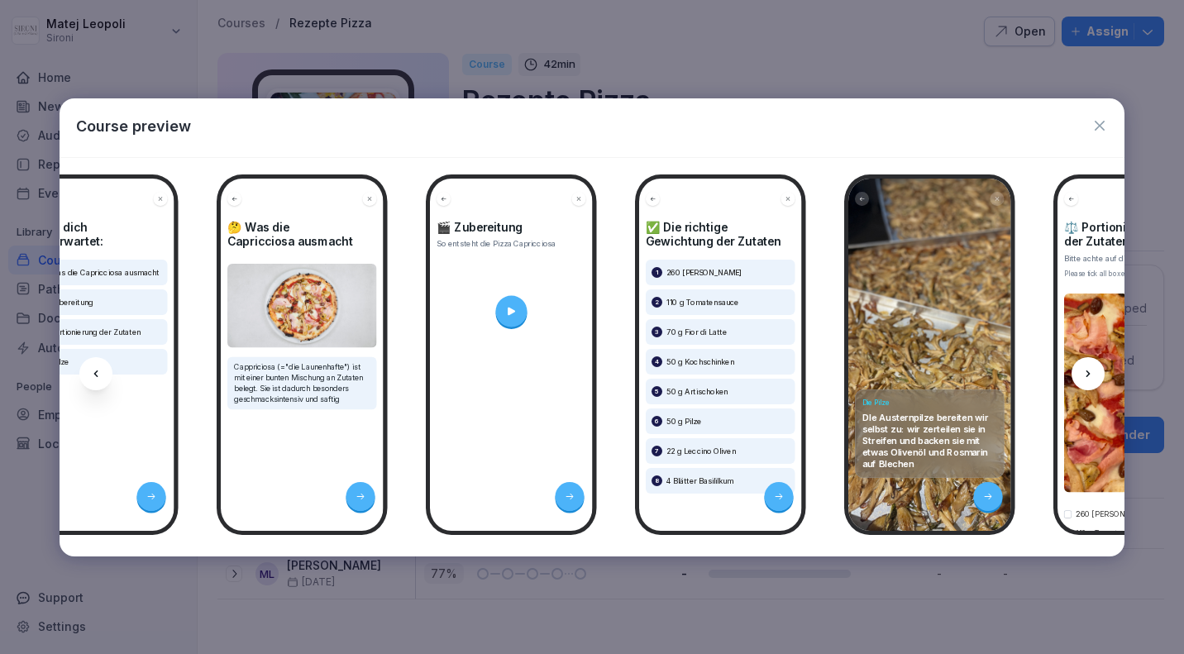
click at [1090, 375] on icon at bounding box center [1088, 373] width 13 height 13
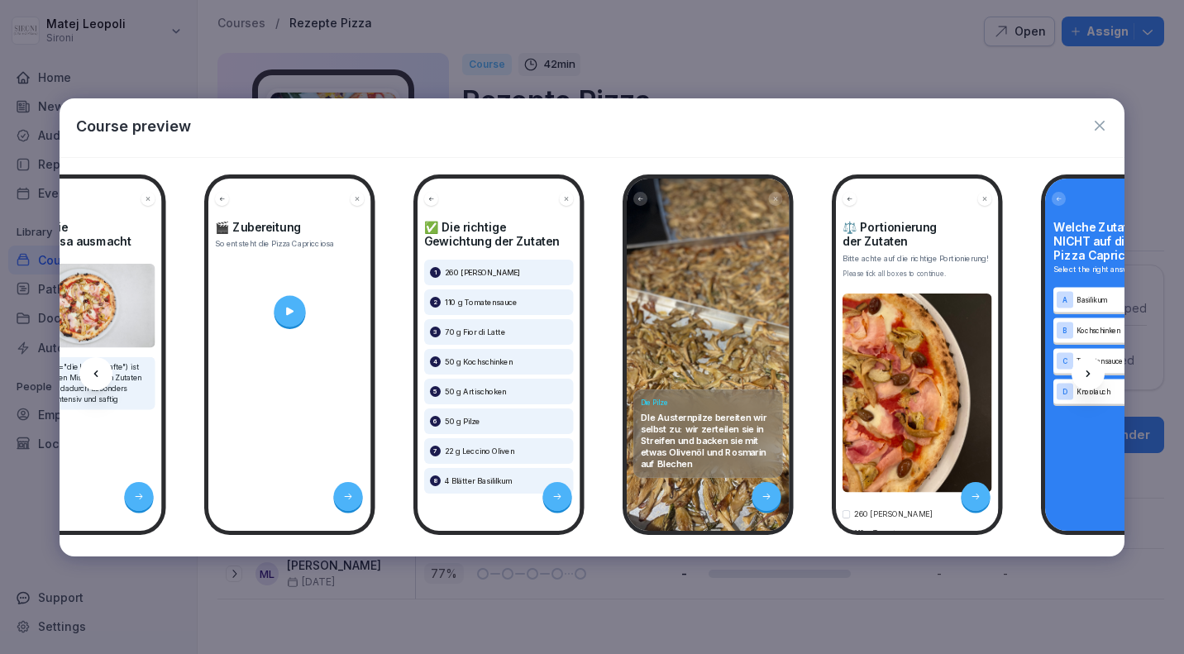
click at [1090, 375] on icon at bounding box center [1088, 373] width 13 height 13
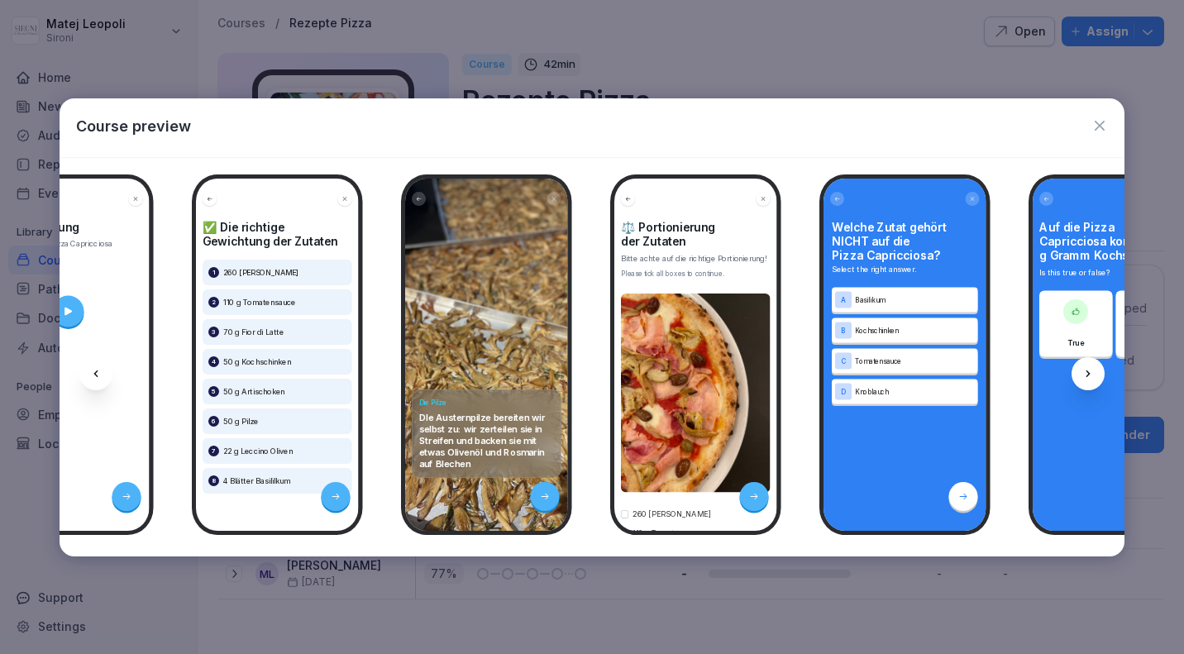
click at [1090, 375] on icon at bounding box center [1088, 373] width 13 height 13
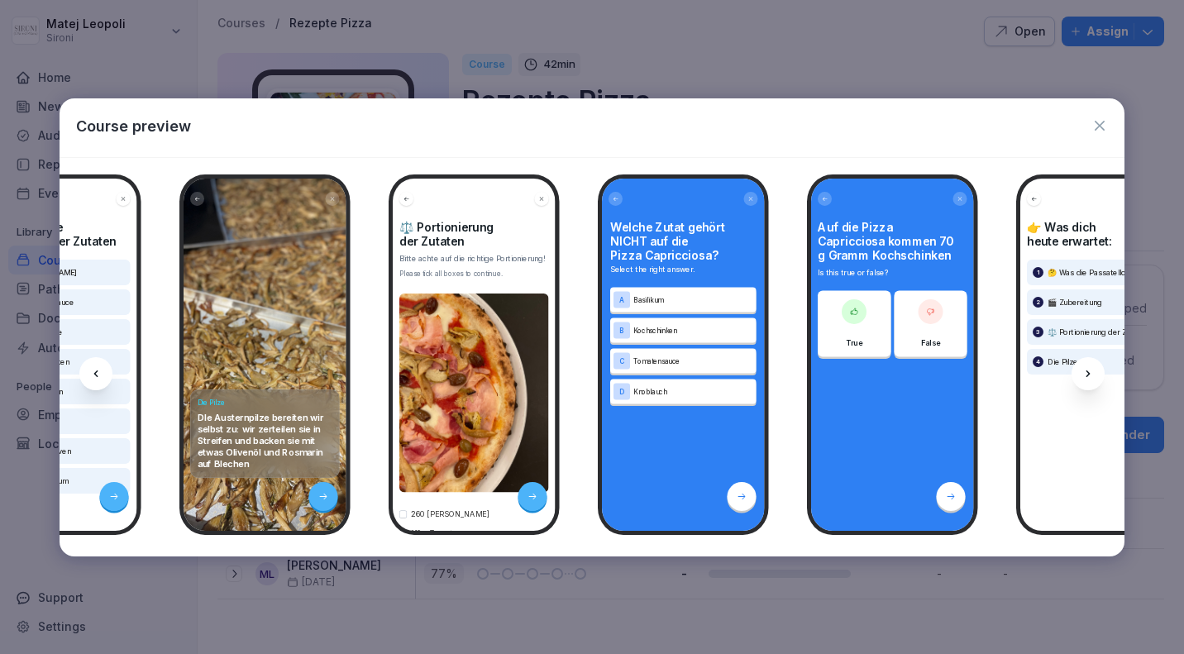
click at [1090, 375] on icon at bounding box center [1088, 373] width 13 height 13
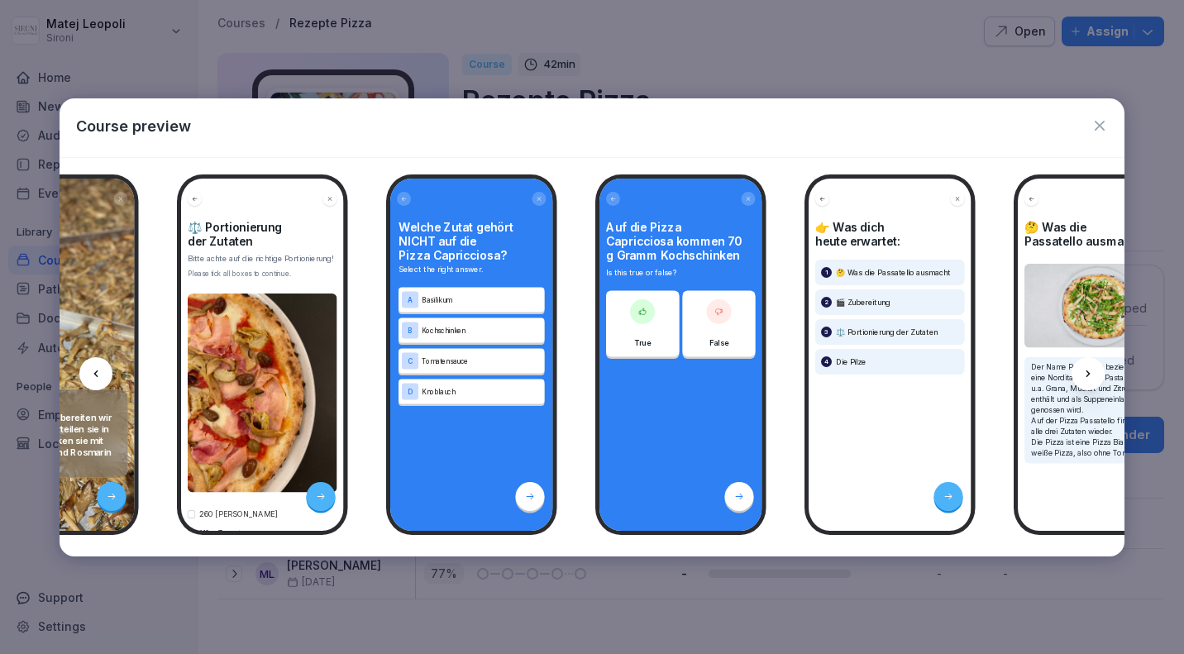
scroll to position [0, 4595]
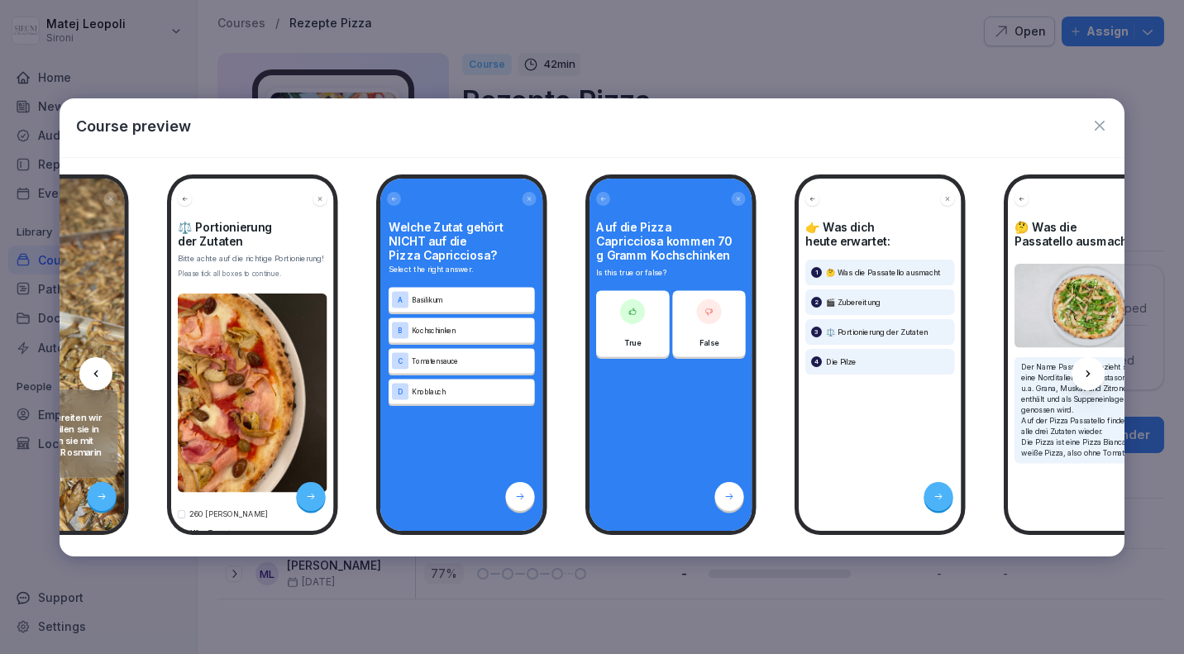
click at [1090, 375] on icon at bounding box center [1088, 373] width 13 height 13
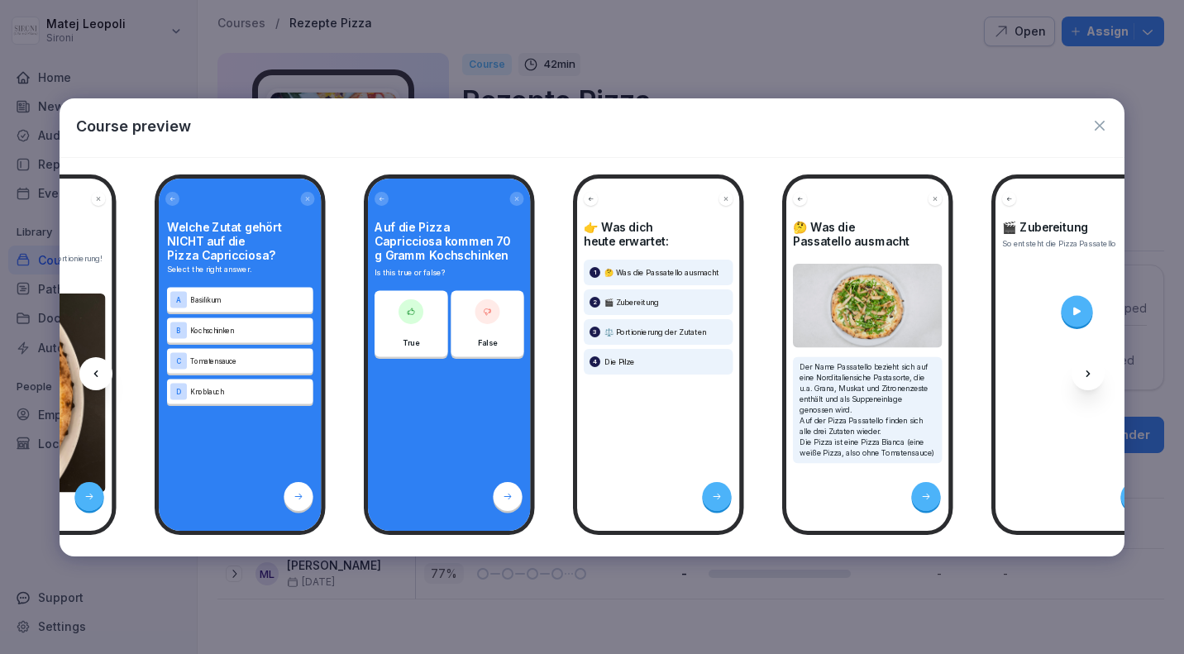
click at [1090, 375] on icon at bounding box center [1088, 373] width 13 height 13
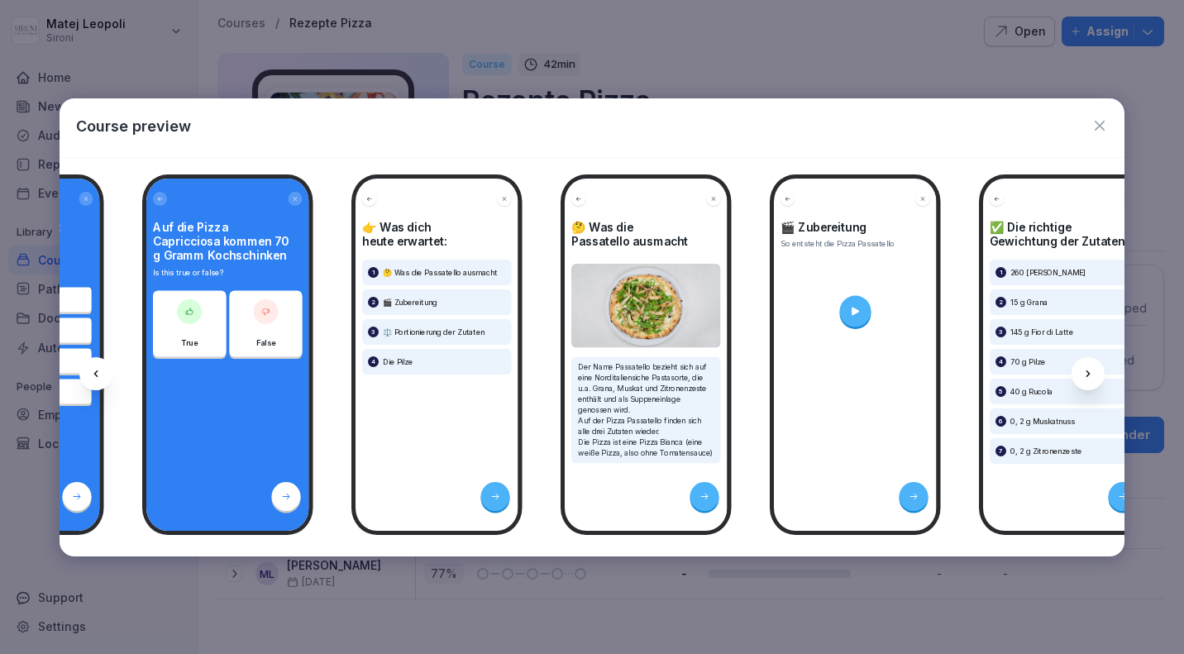
click at [1090, 375] on icon at bounding box center [1088, 373] width 13 height 13
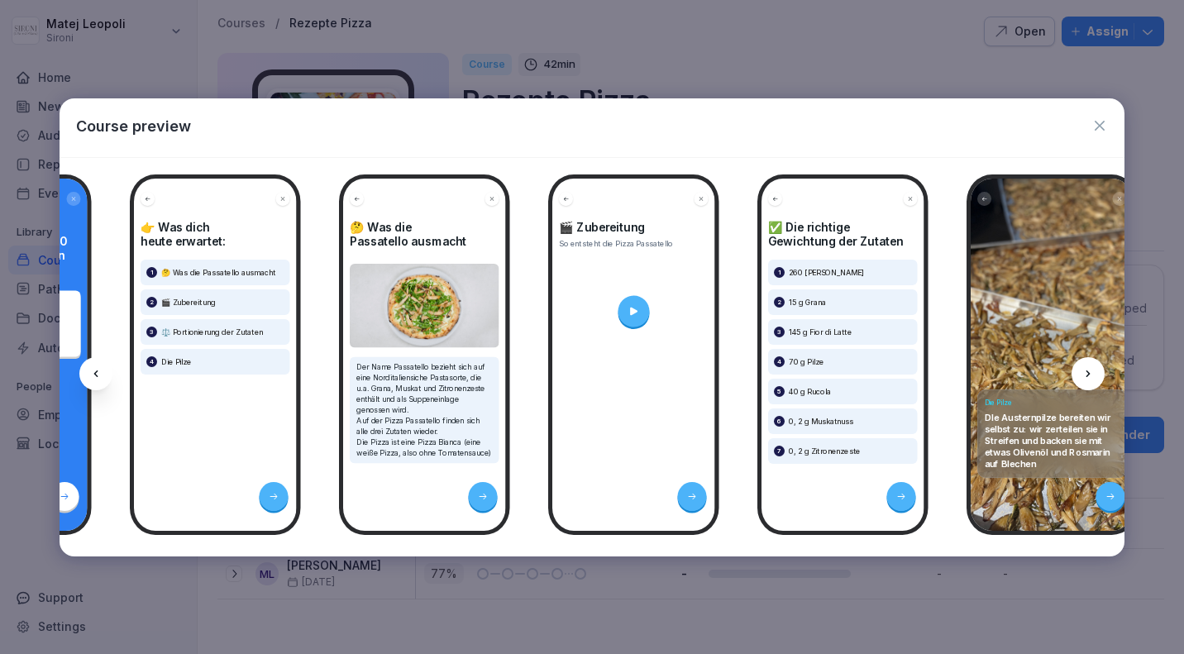
click at [1090, 375] on icon at bounding box center [1088, 373] width 13 height 13
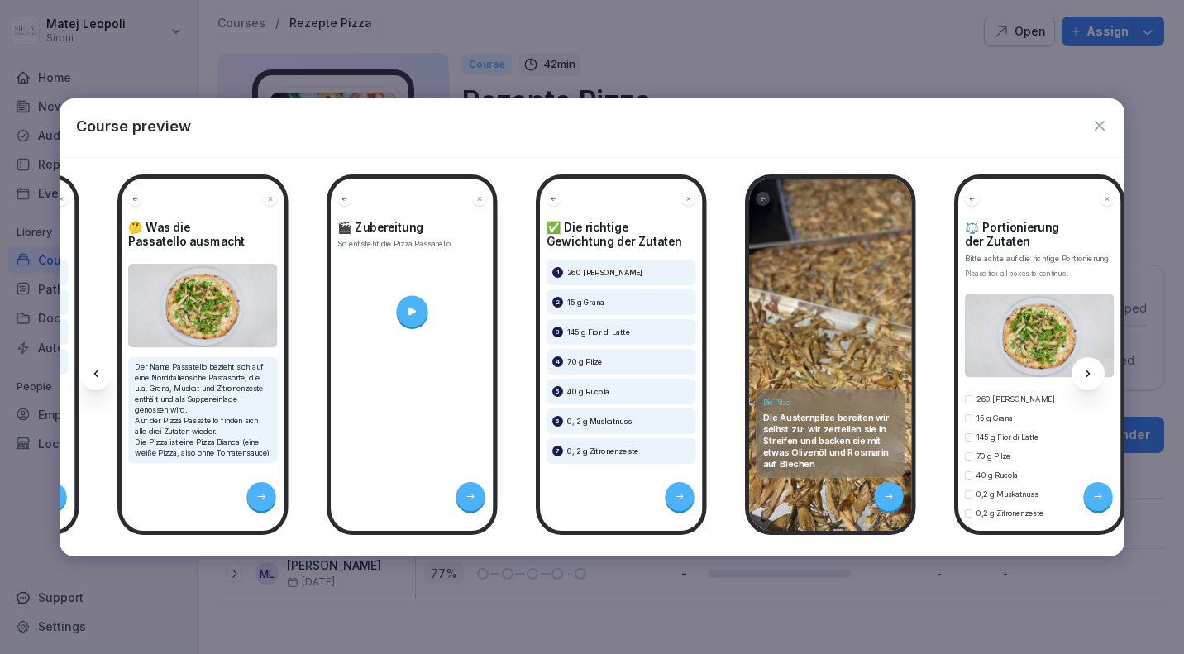
click at [1090, 375] on icon at bounding box center [1088, 373] width 13 height 13
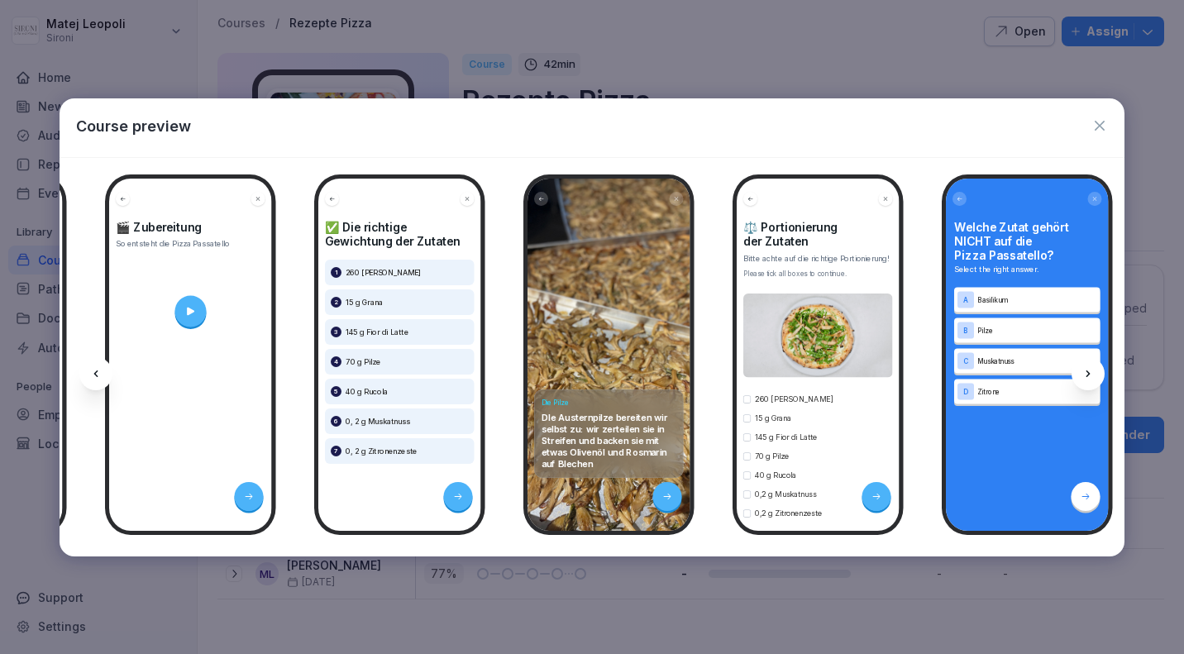
click at [1090, 375] on icon at bounding box center [1088, 373] width 13 height 13
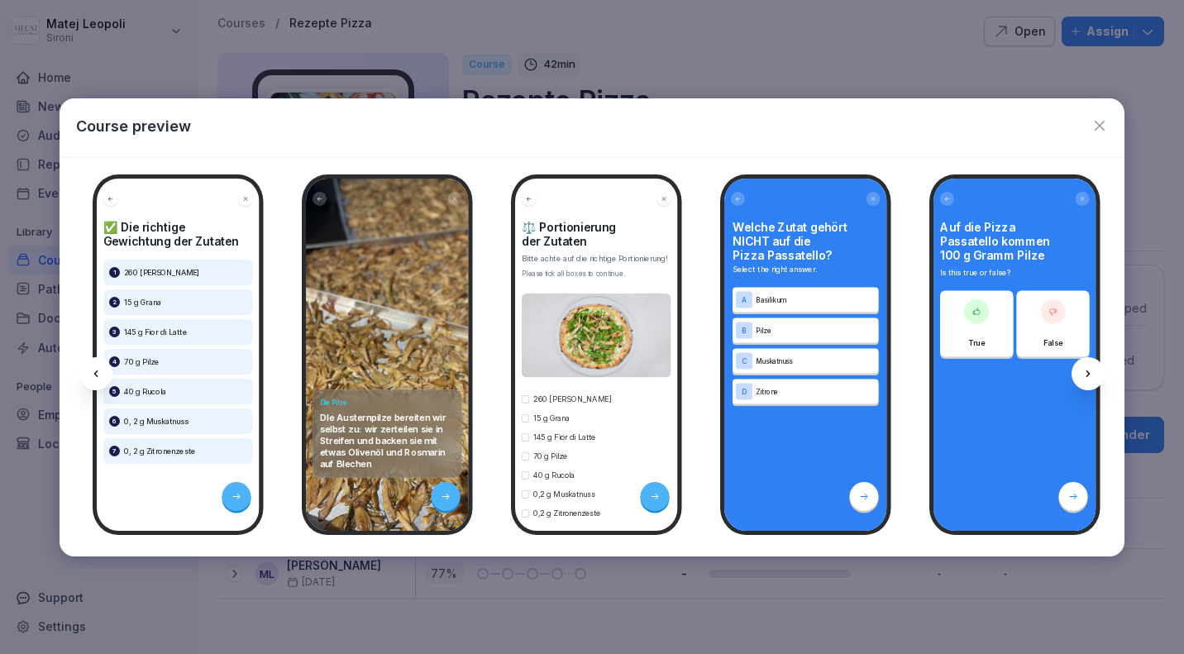
click at [1090, 375] on icon at bounding box center [1088, 373] width 13 height 13
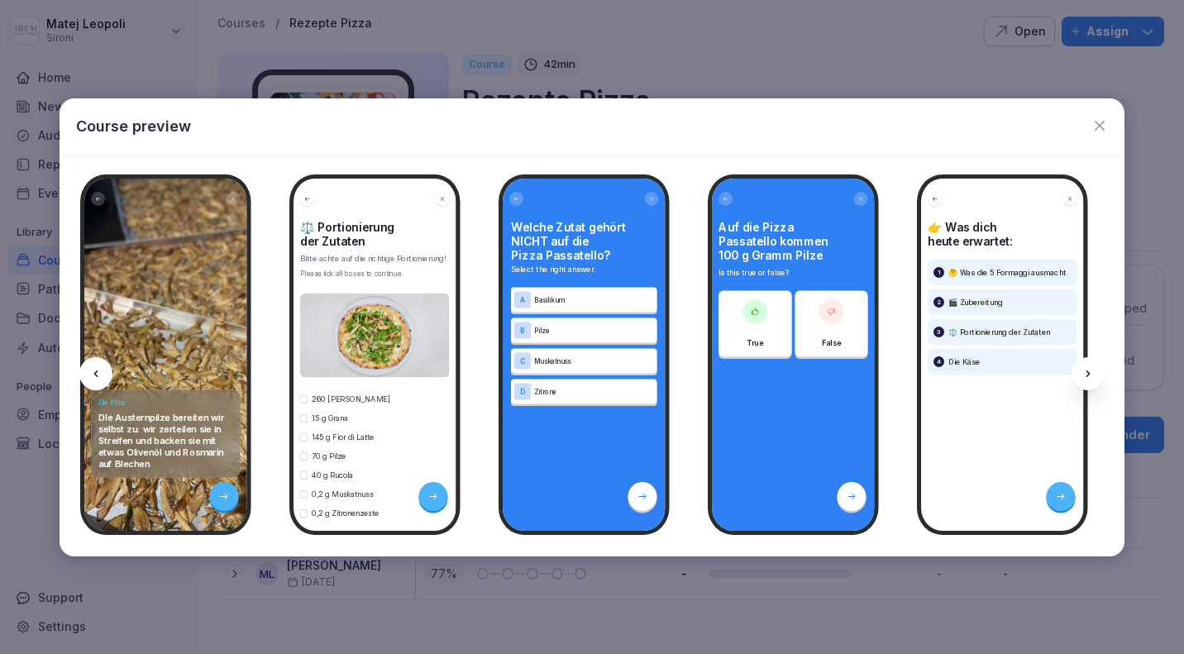
click at [1090, 375] on icon at bounding box center [1088, 373] width 13 height 13
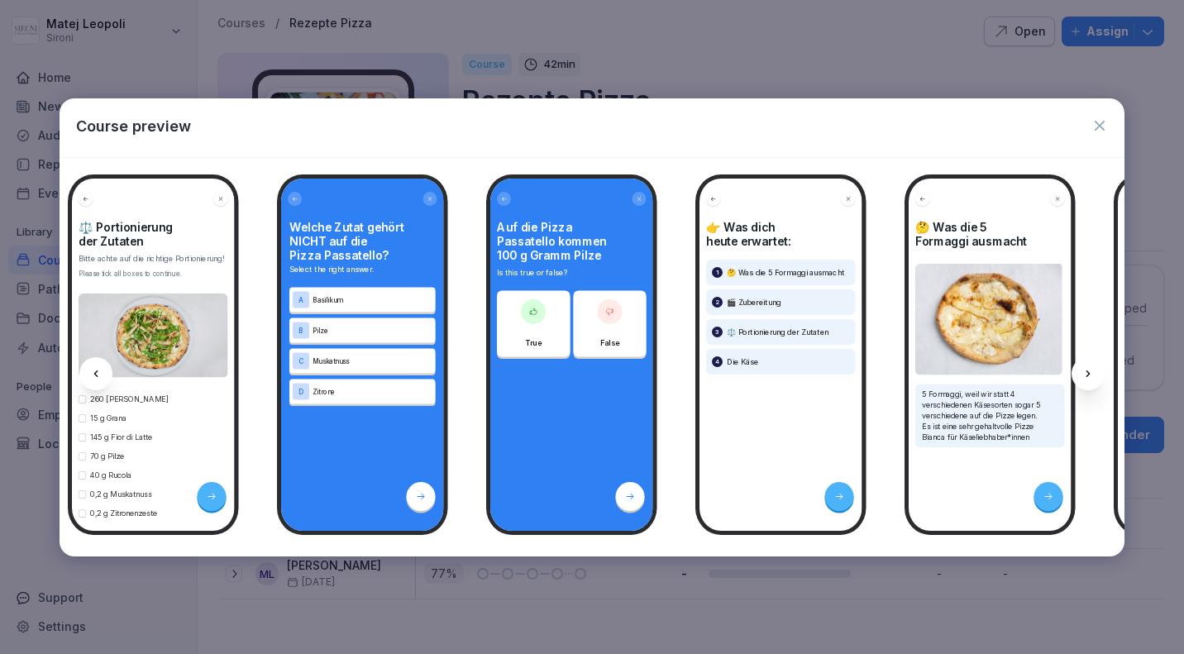
click at [1090, 375] on icon at bounding box center [1088, 373] width 13 height 13
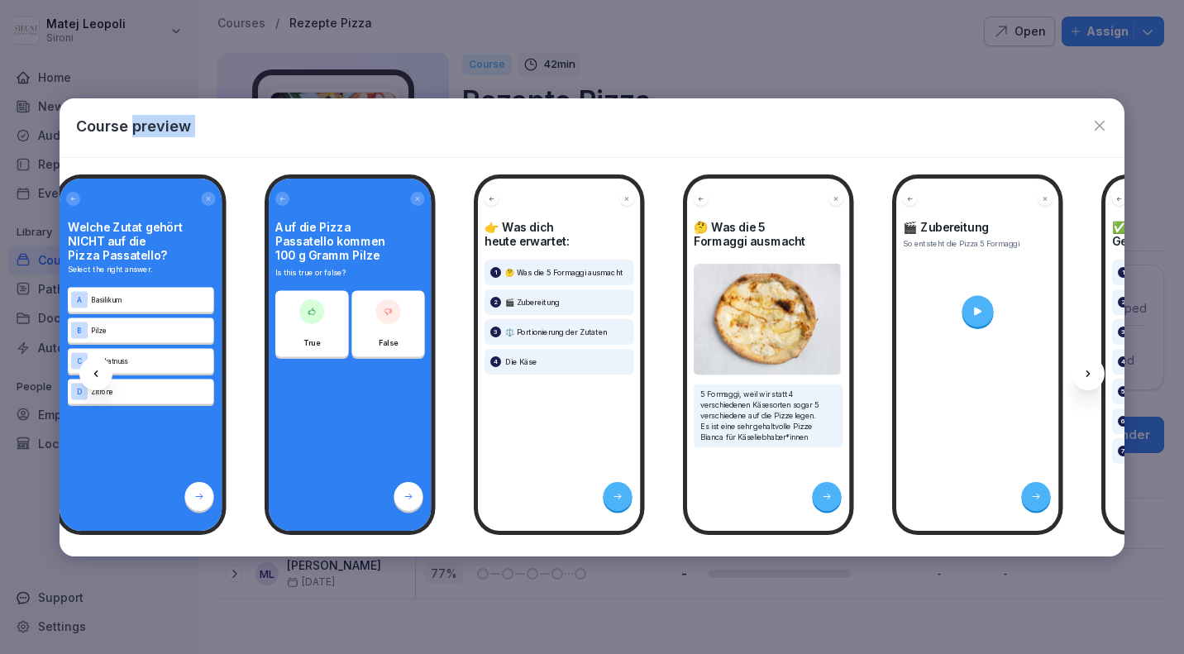
click at [1090, 375] on icon at bounding box center [1088, 373] width 13 height 13
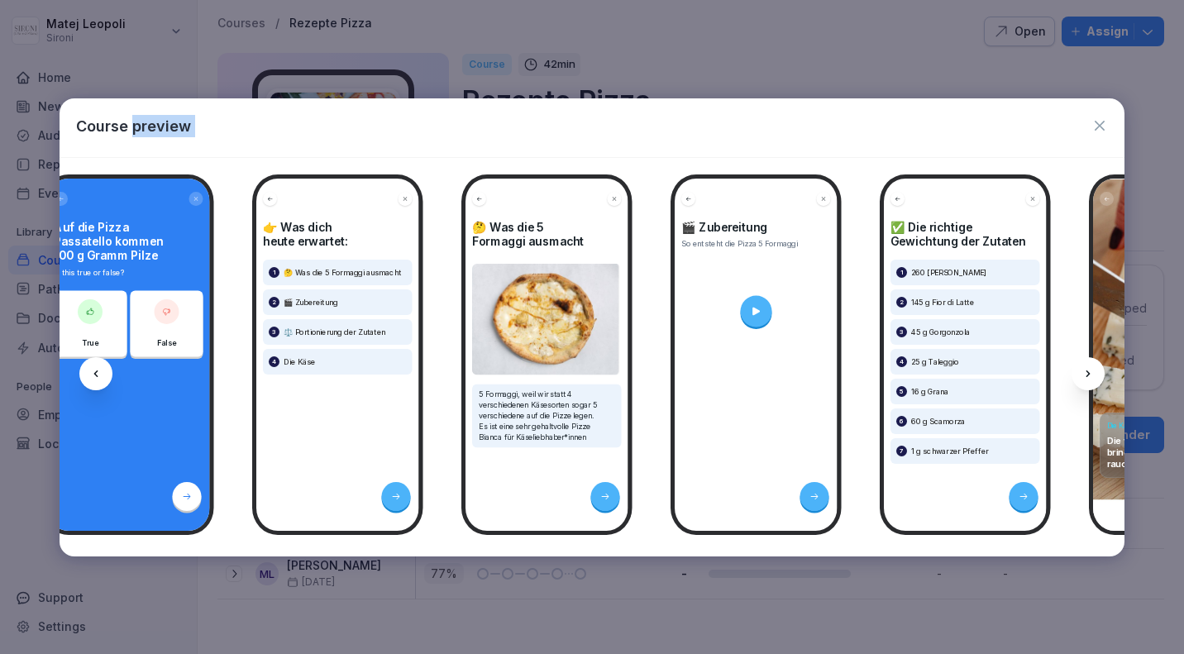
click at [1090, 375] on icon at bounding box center [1088, 373] width 13 height 13
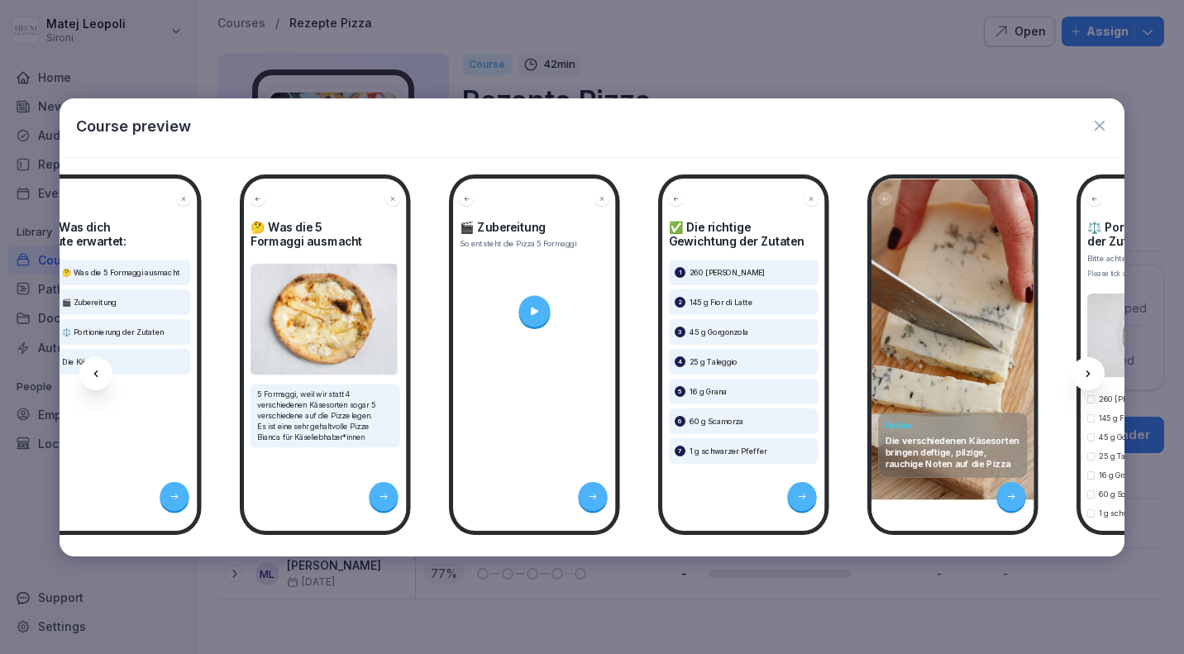
click at [1090, 375] on icon at bounding box center [1088, 373] width 13 height 13
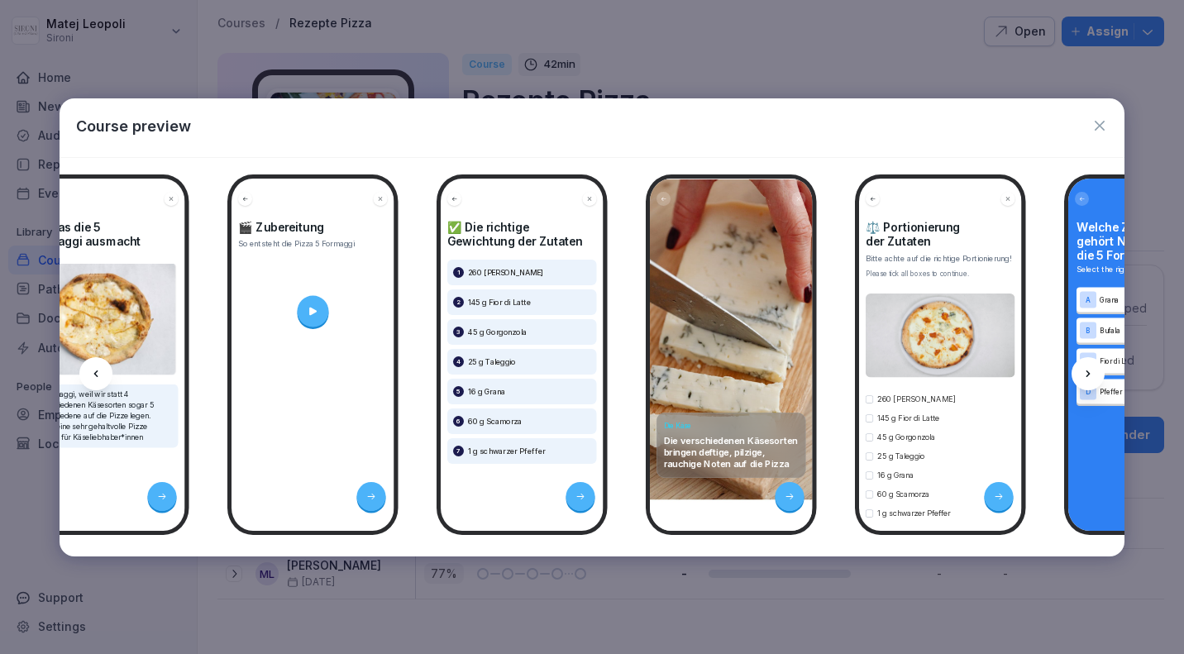
click at [1090, 375] on icon at bounding box center [1088, 373] width 13 height 13
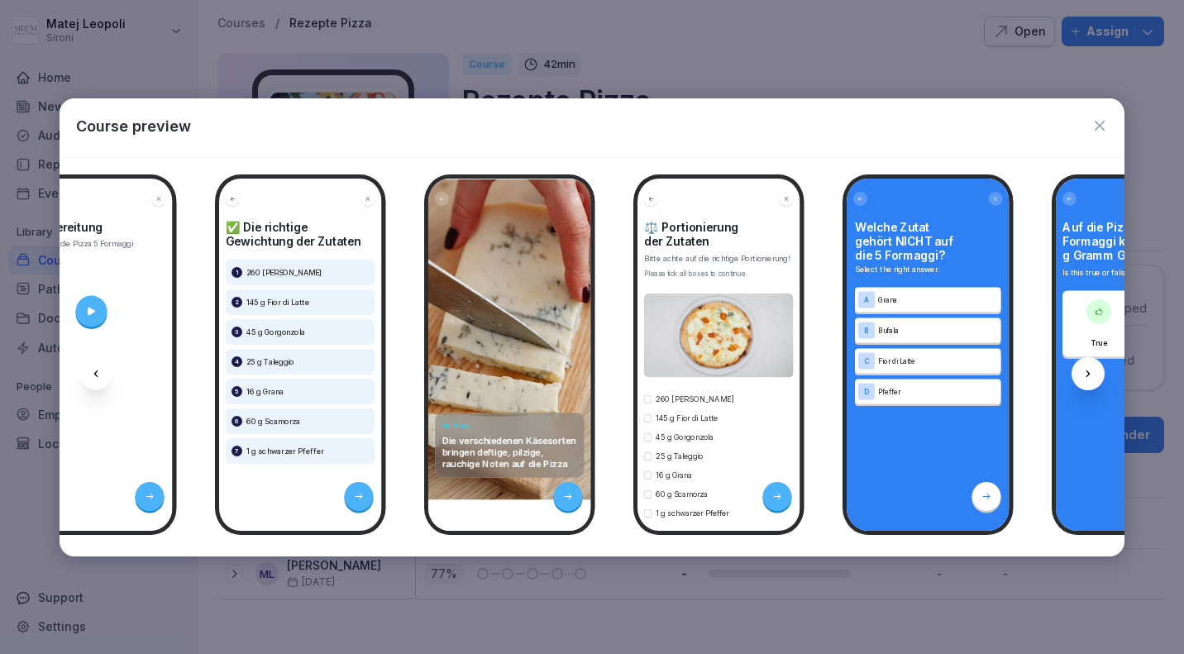
click at [1090, 375] on icon at bounding box center [1088, 373] width 13 height 13
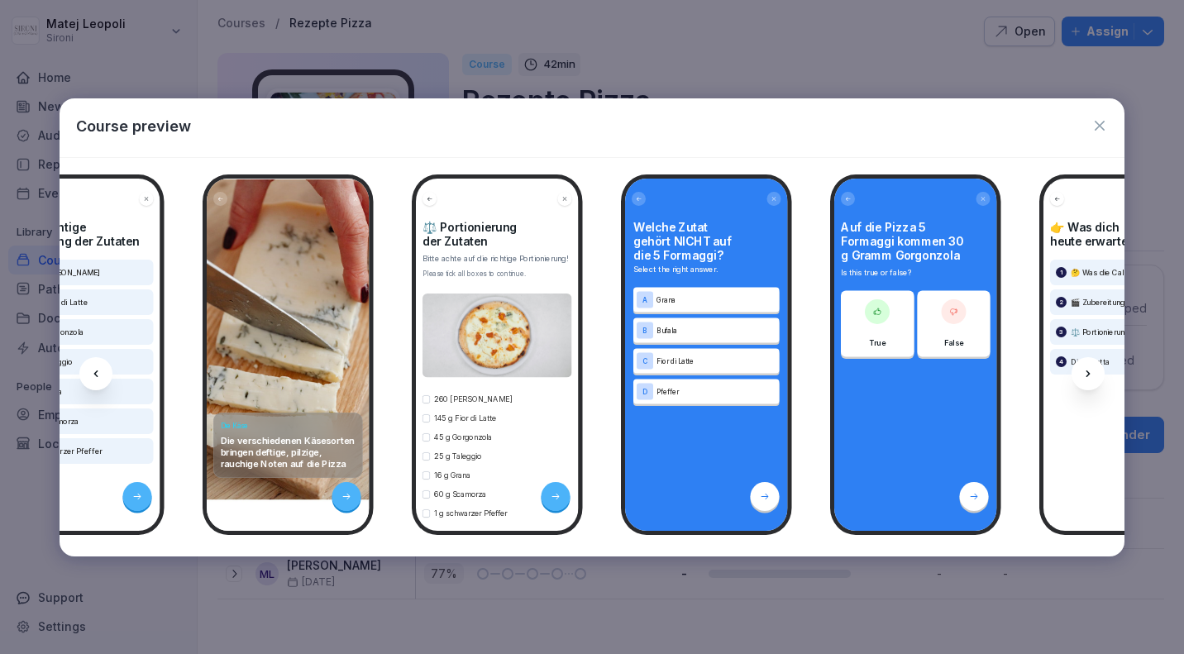
click at [1090, 375] on icon at bounding box center [1088, 373] width 13 height 13
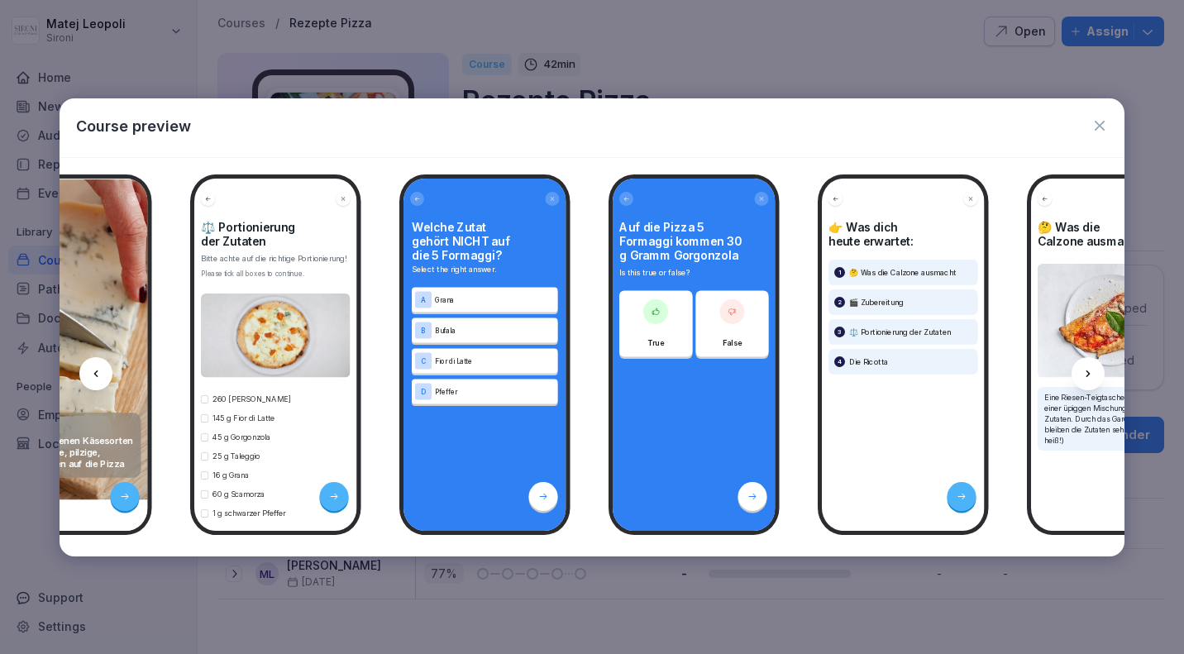
click at [1090, 375] on icon at bounding box center [1088, 373] width 13 height 13
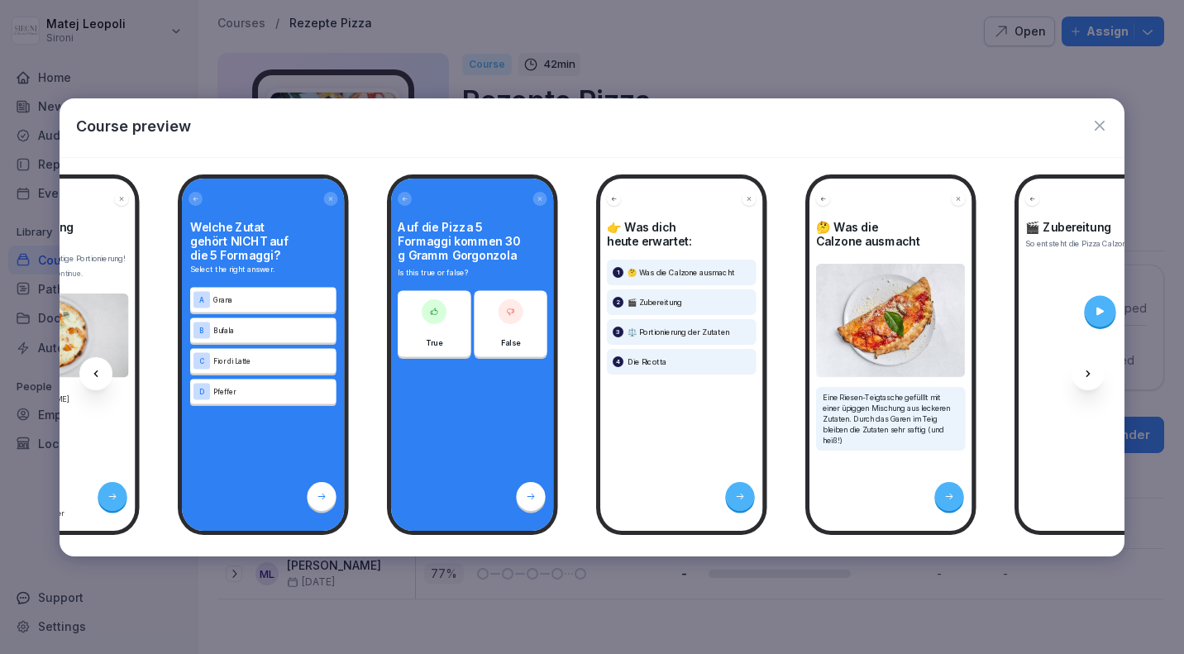
click at [1090, 375] on icon at bounding box center [1088, 373] width 13 height 13
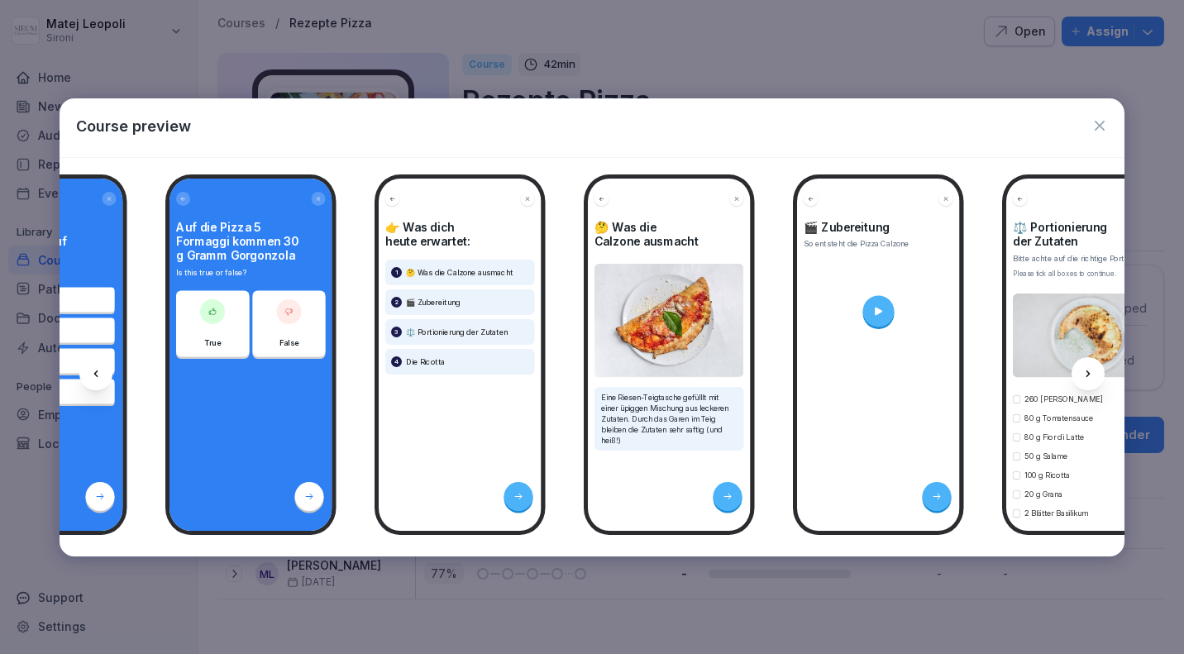
click at [1090, 375] on icon at bounding box center [1088, 373] width 13 height 13
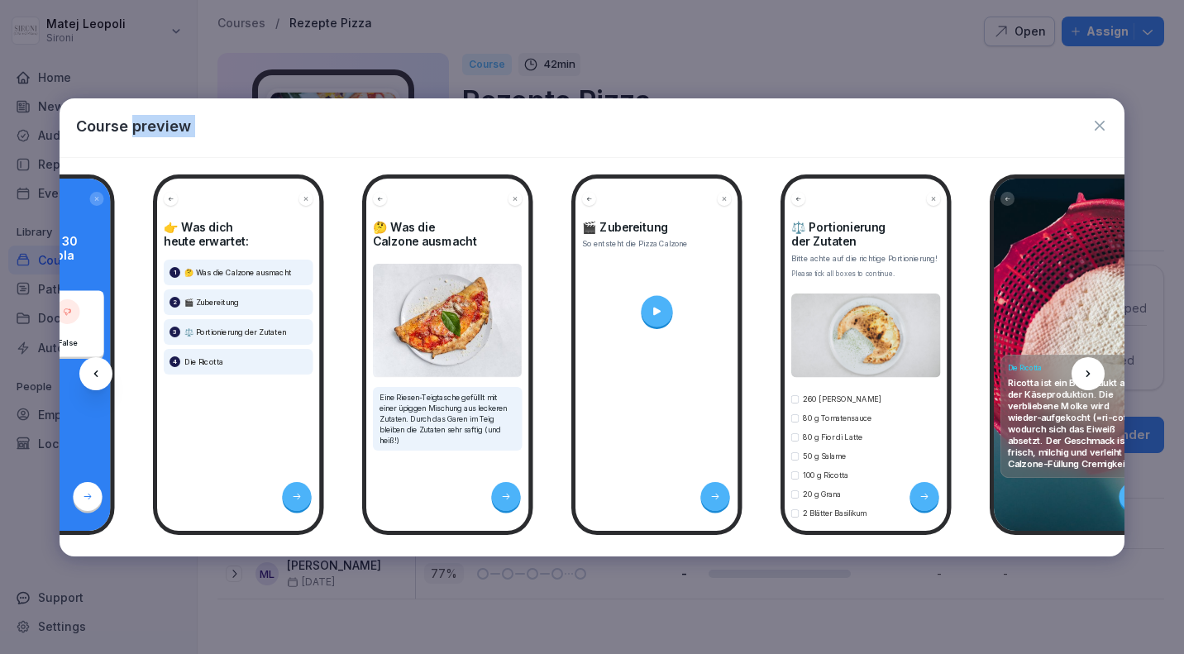
click at [1090, 375] on icon at bounding box center [1088, 373] width 13 height 13
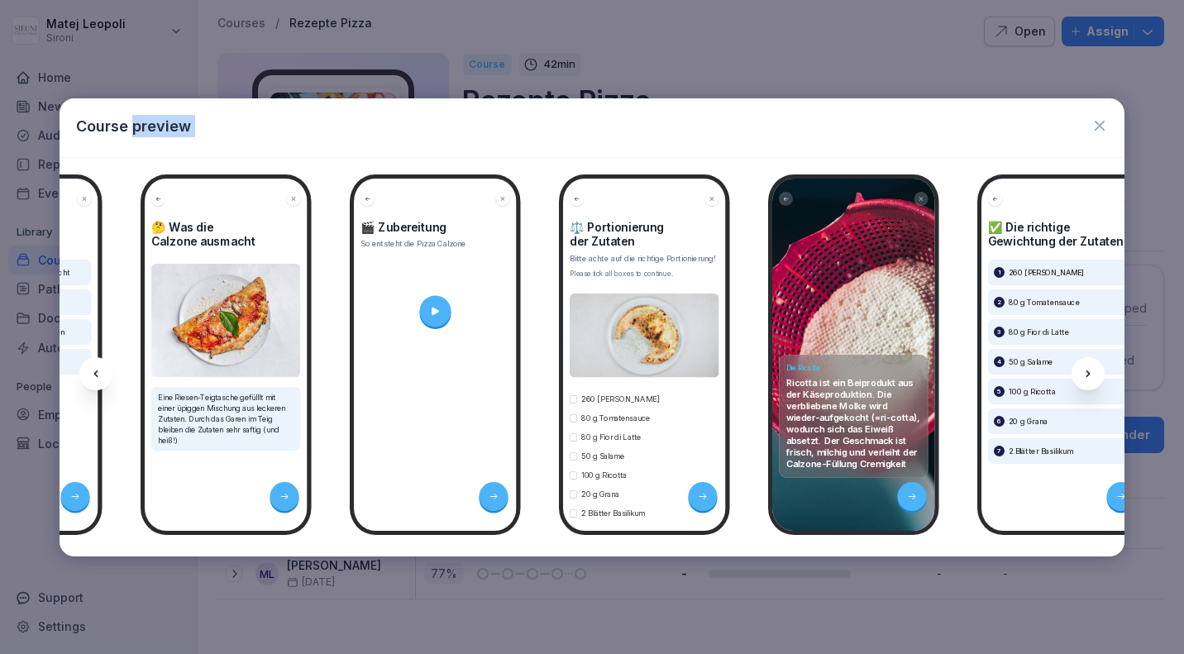
click at [1090, 375] on icon at bounding box center [1088, 373] width 13 height 13
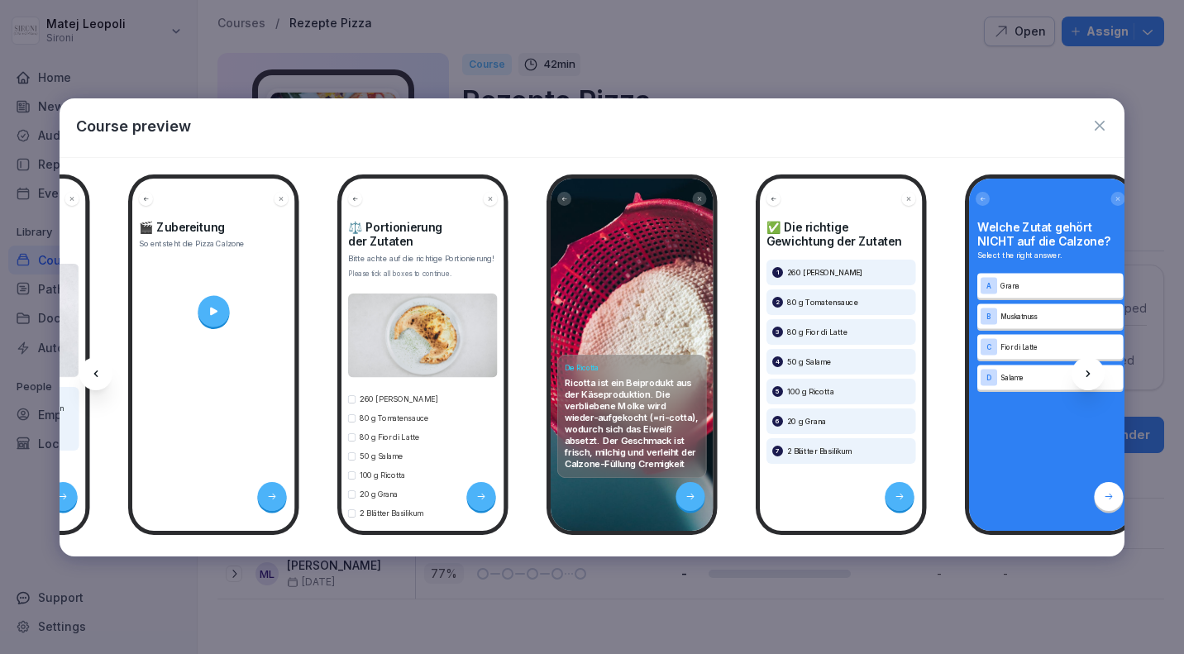
click at [1090, 375] on icon at bounding box center [1088, 373] width 13 height 13
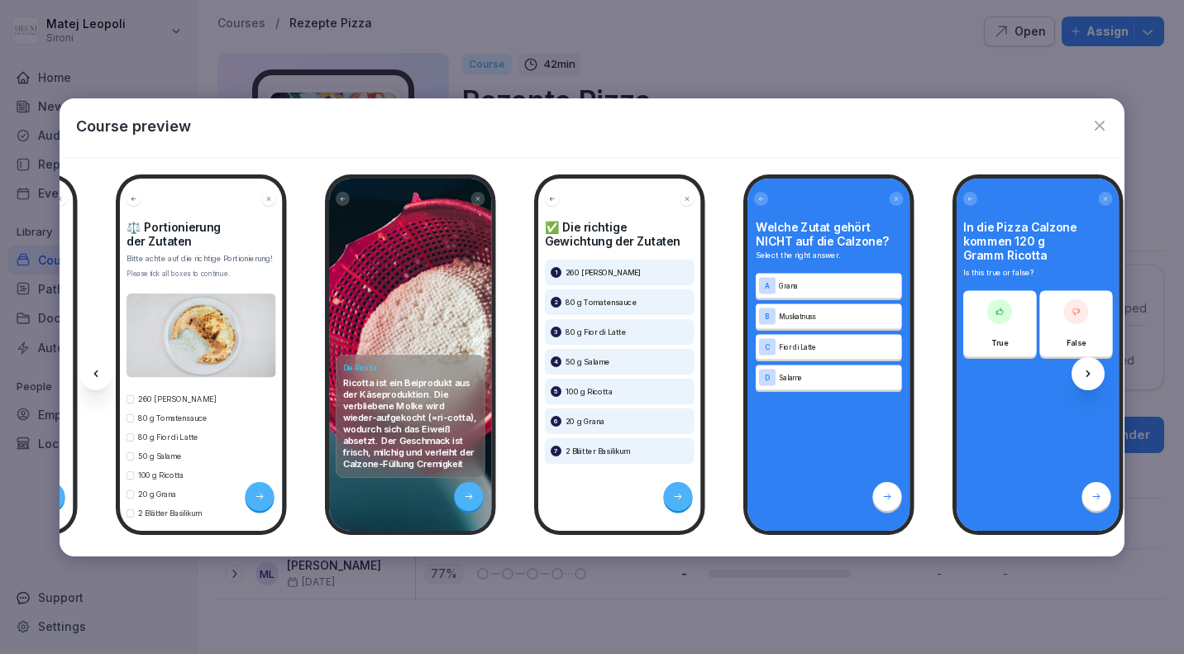
click at [1090, 375] on icon at bounding box center [1088, 373] width 13 height 13
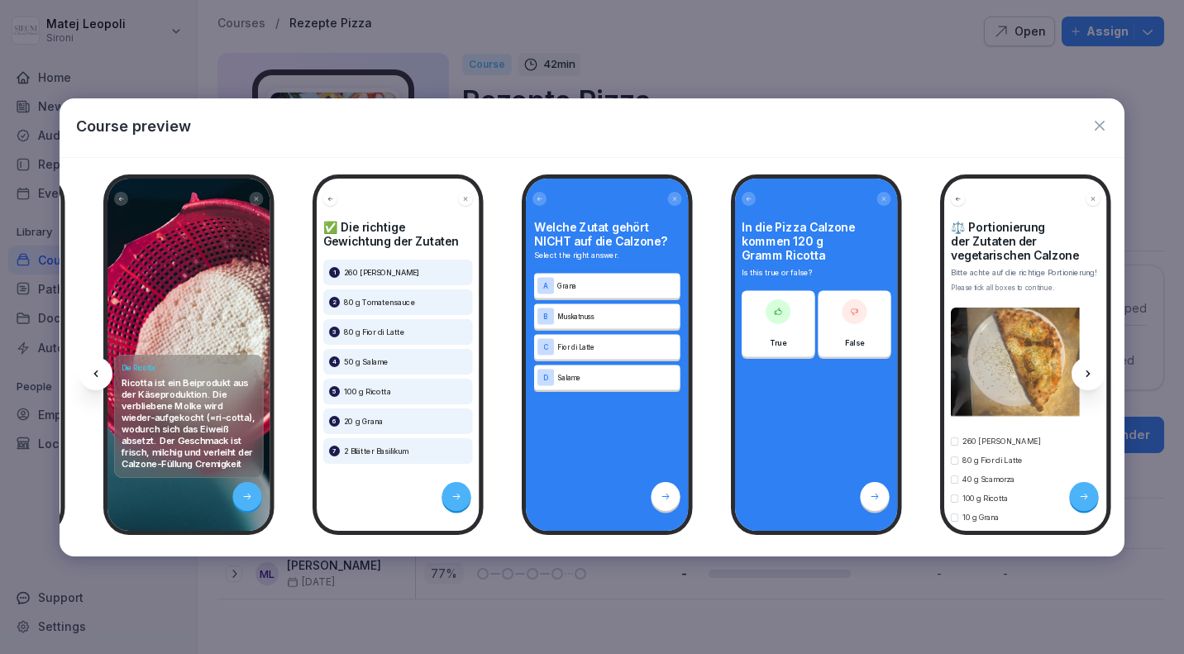
click at [1090, 375] on icon at bounding box center [1088, 373] width 13 height 13
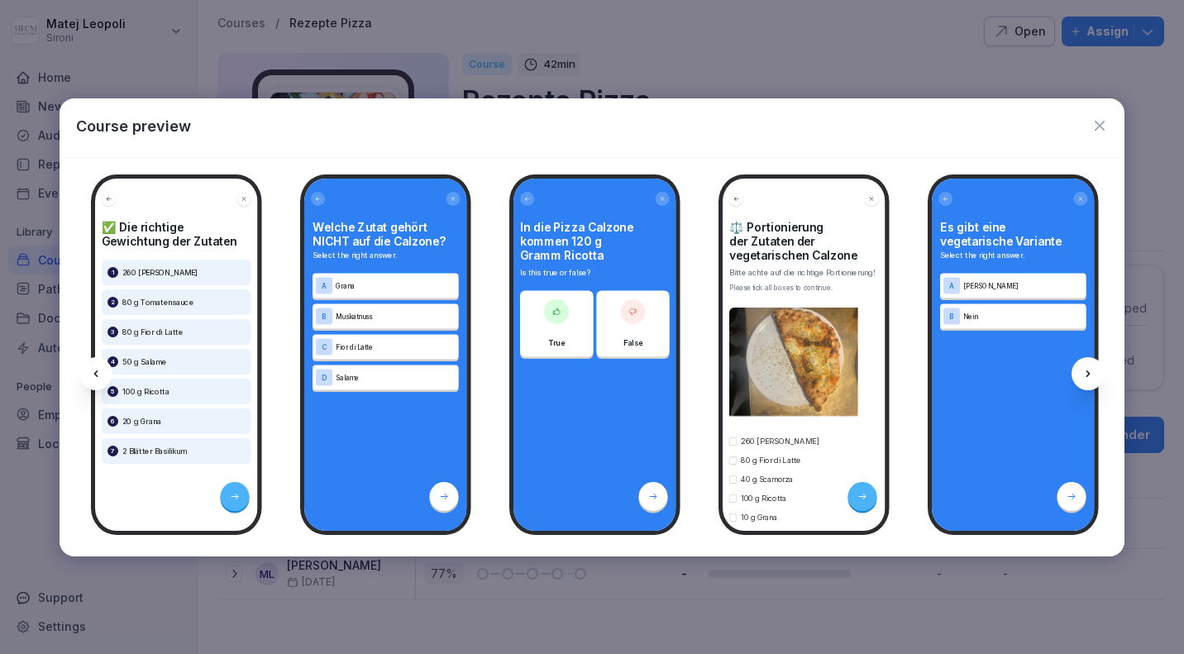
click at [1090, 375] on icon at bounding box center [1088, 373] width 13 height 13
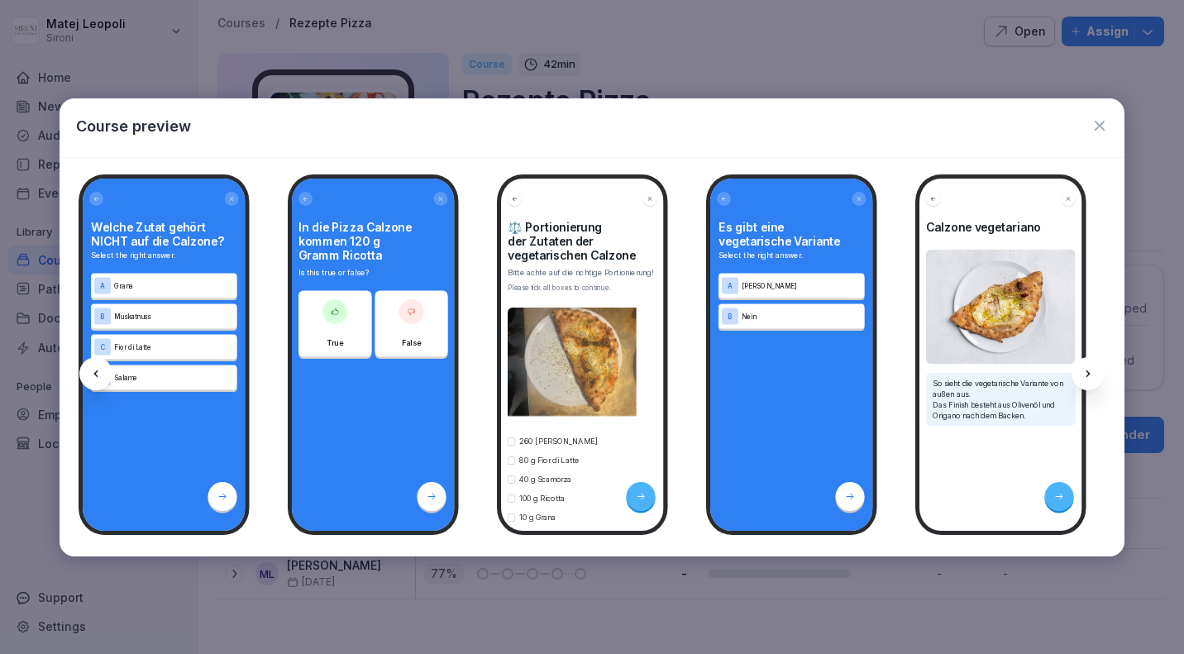
click at [1090, 375] on icon at bounding box center [1088, 373] width 13 height 13
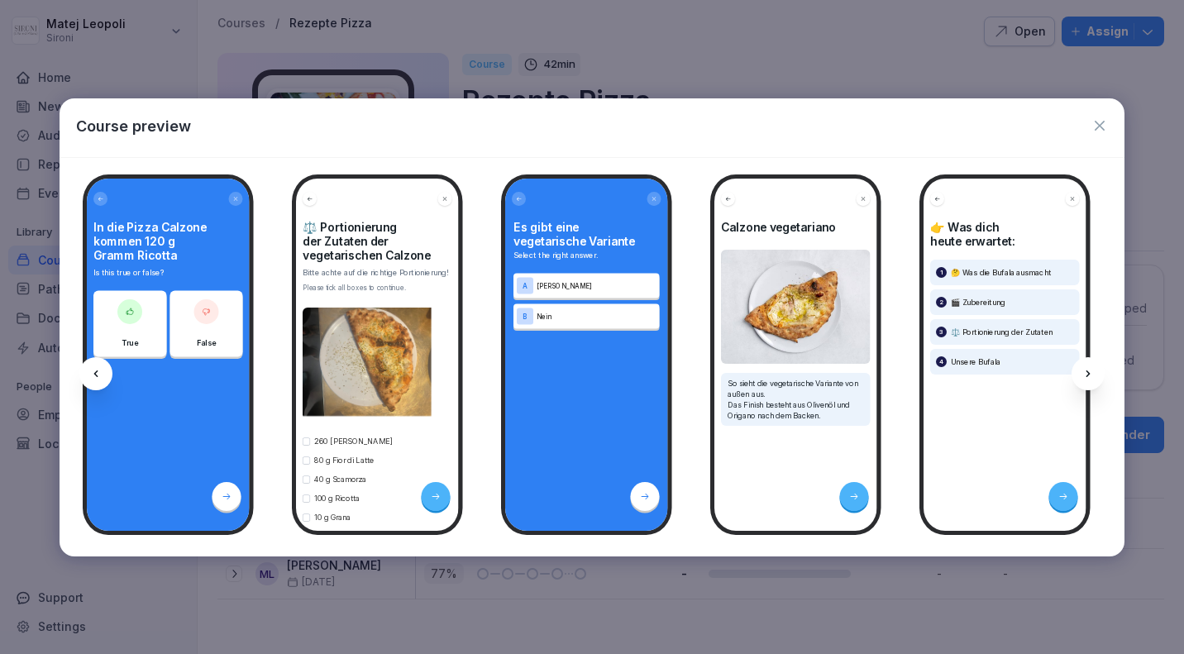
scroll to position [0, 10135]
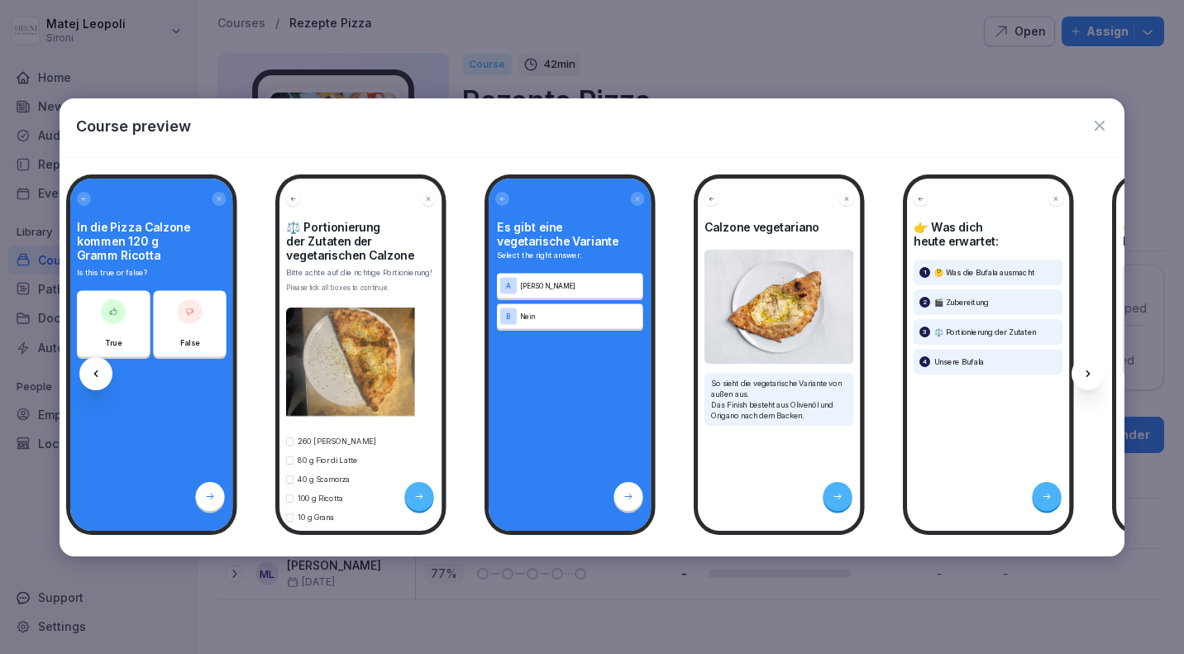
click at [1090, 375] on icon at bounding box center [1088, 373] width 13 height 13
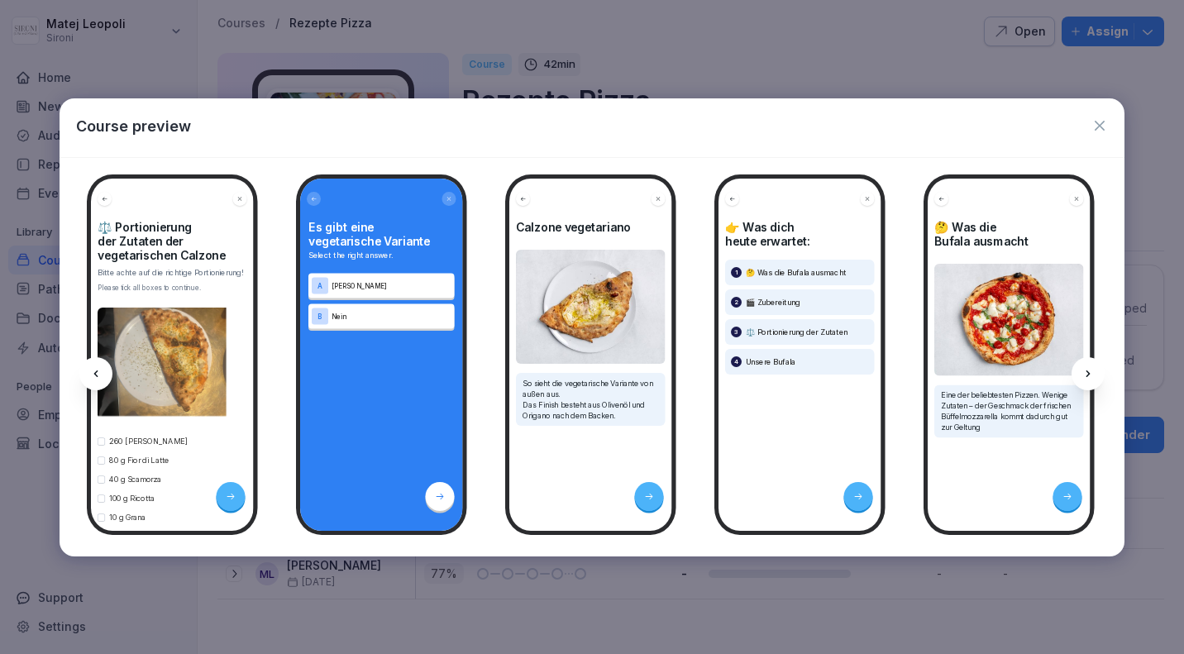
scroll to position [0, 10357]
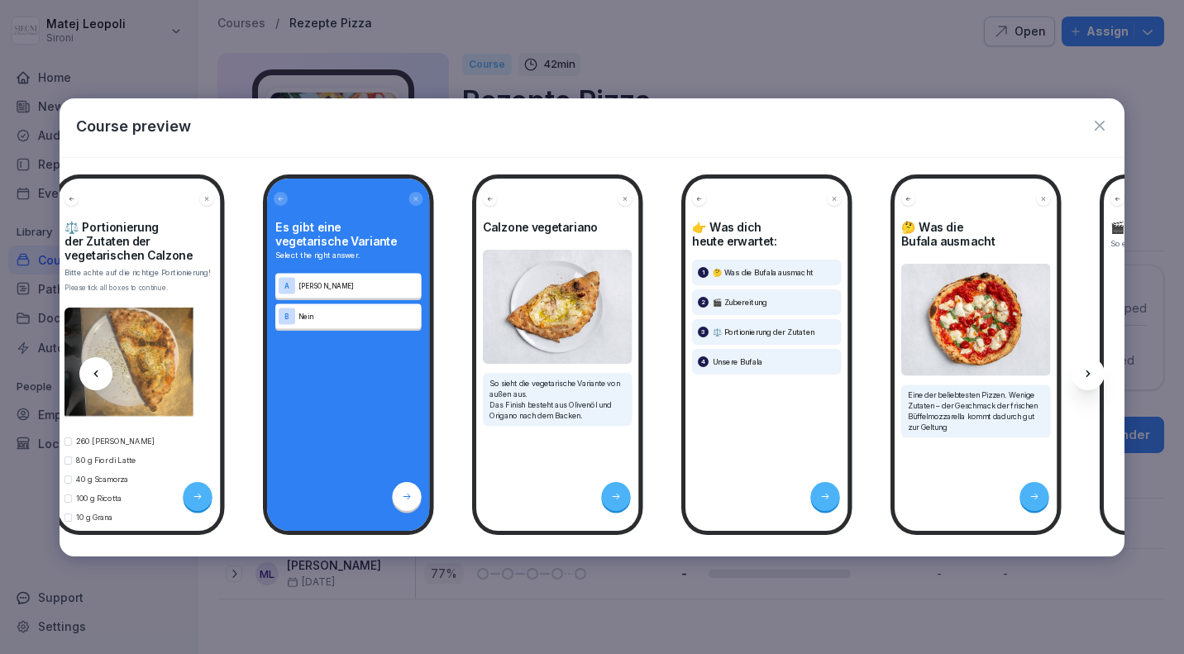
click at [1090, 375] on icon at bounding box center [1088, 373] width 13 height 13
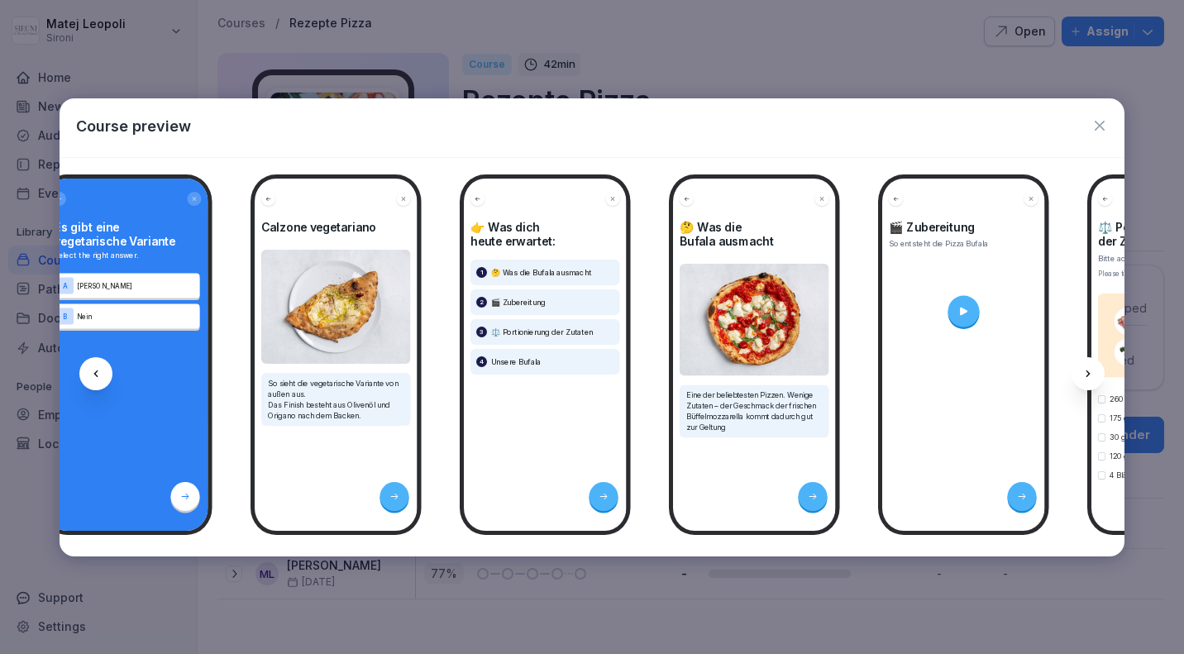
click at [1090, 375] on icon at bounding box center [1088, 373] width 13 height 13
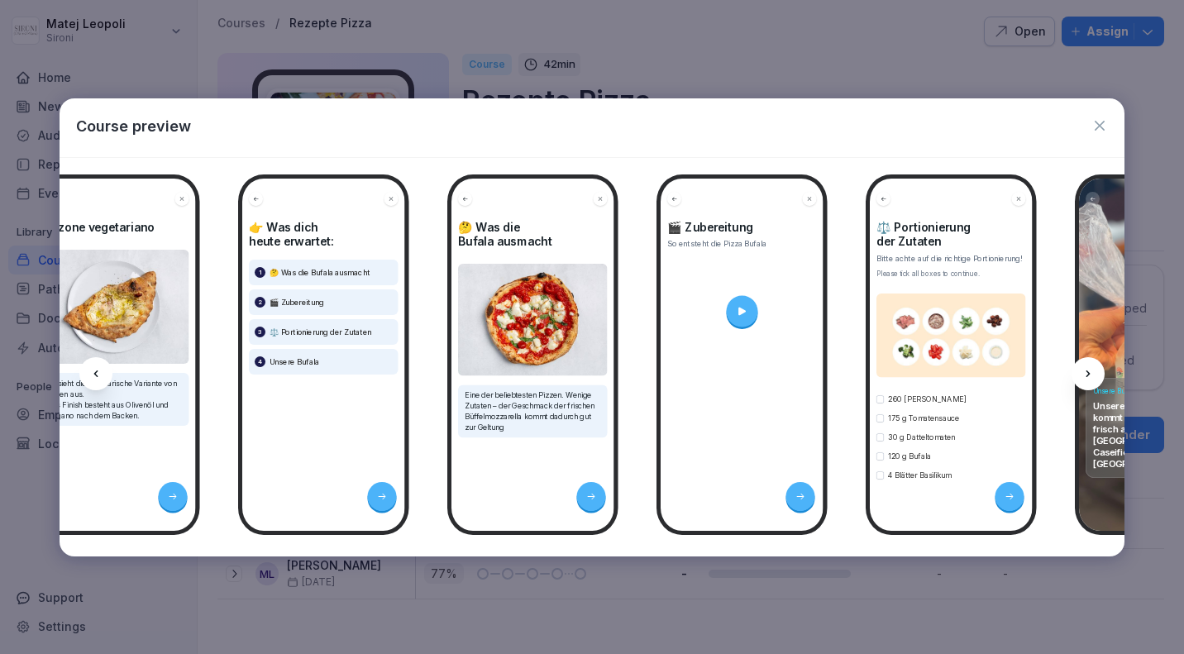
click at [1090, 375] on icon at bounding box center [1088, 373] width 13 height 13
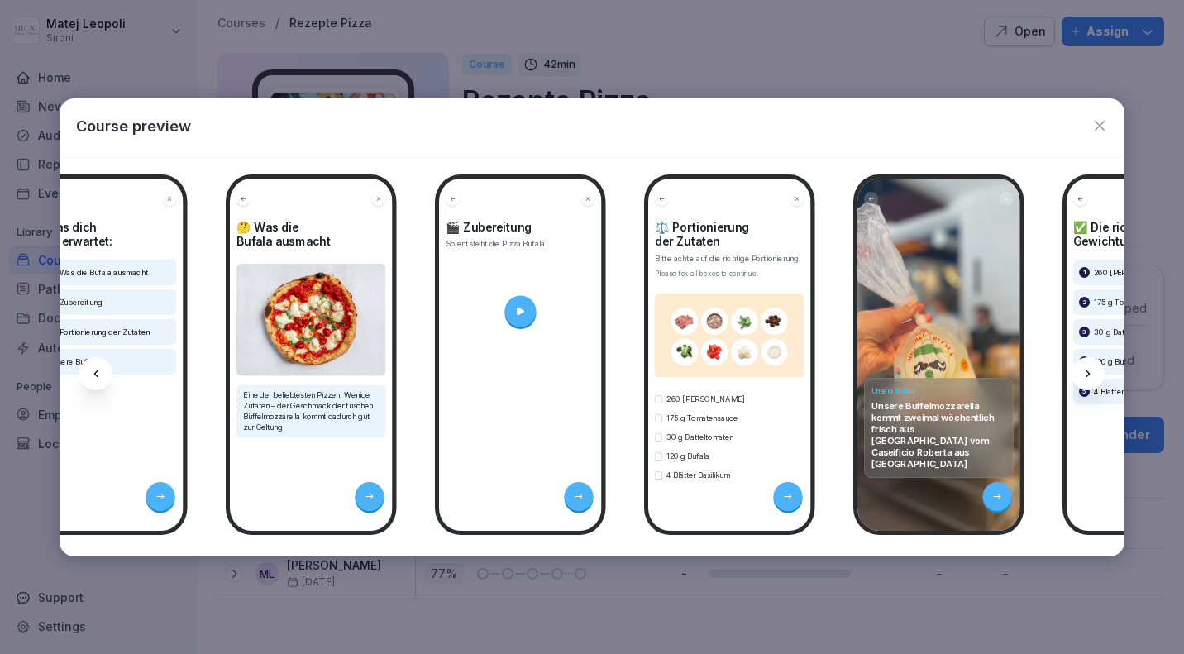
click at [1090, 375] on icon at bounding box center [1088, 373] width 13 height 13
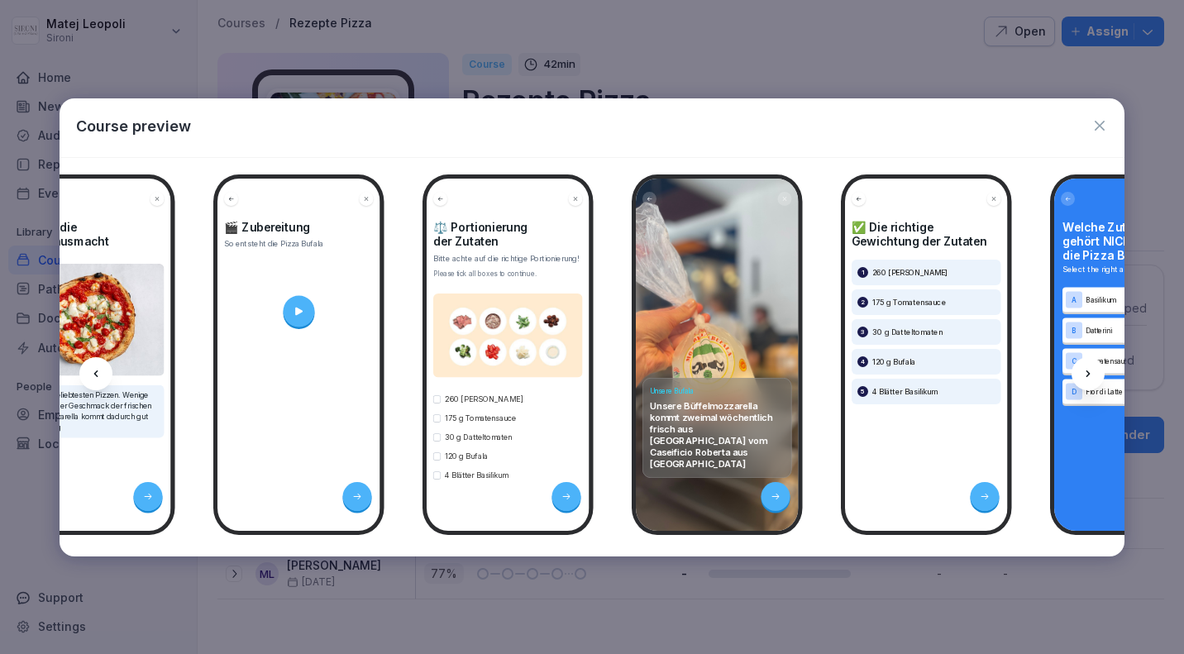
click at [1090, 375] on icon at bounding box center [1088, 373] width 13 height 13
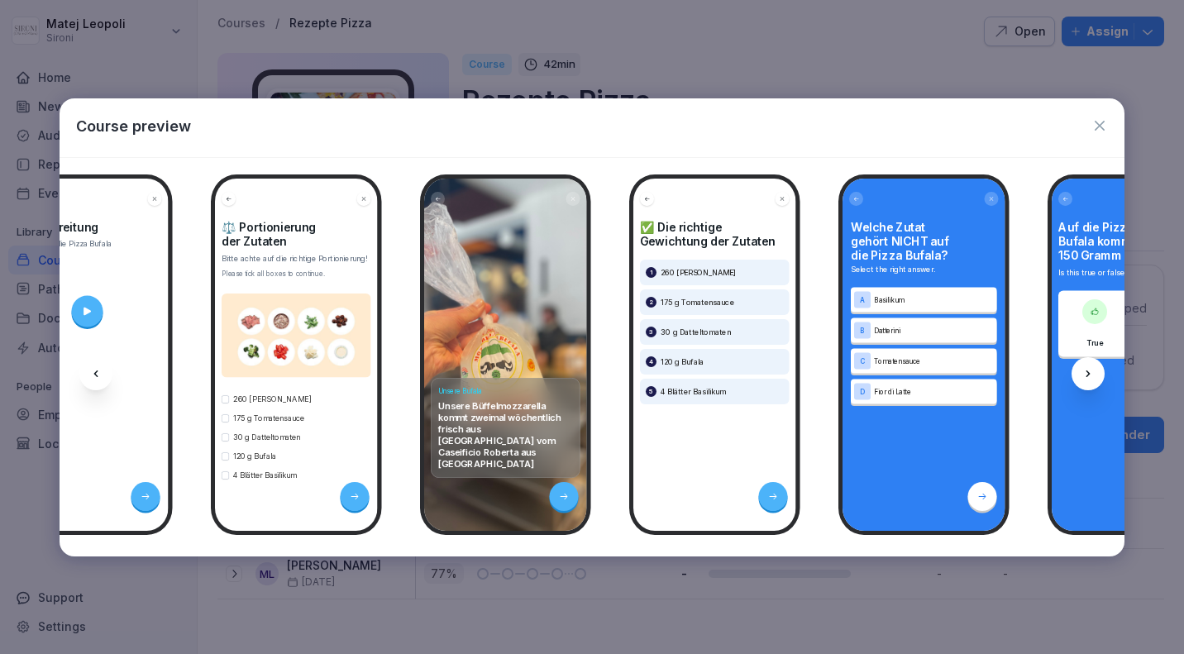
scroll to position [0, 11465]
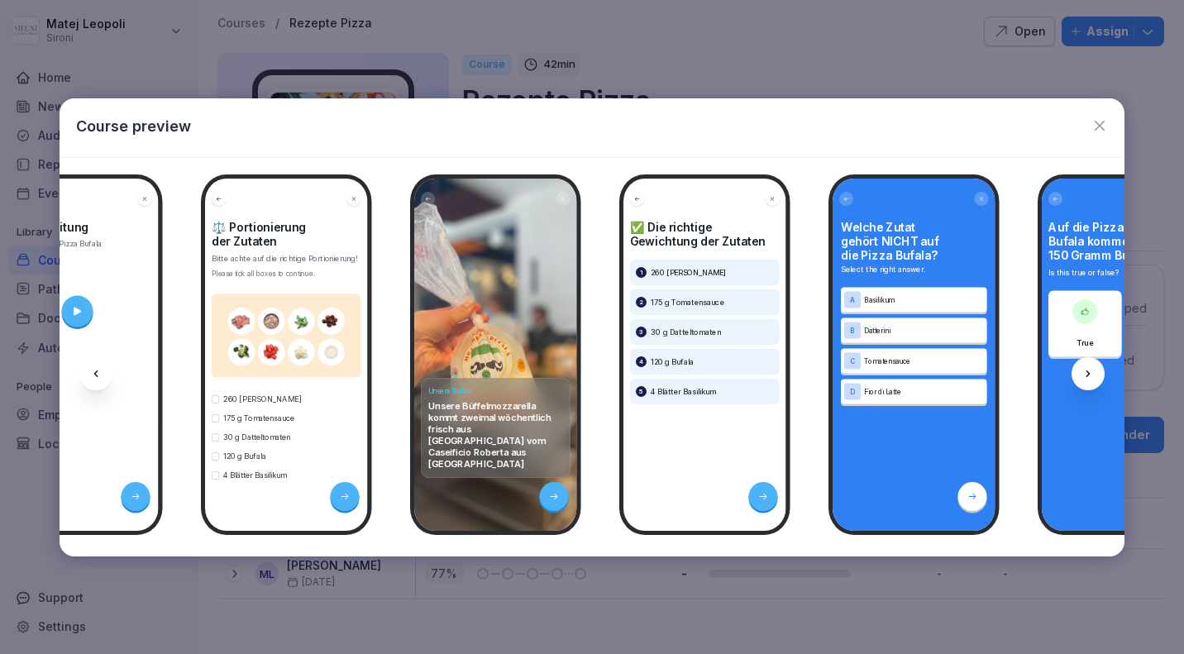
click at [1090, 375] on icon at bounding box center [1088, 373] width 13 height 13
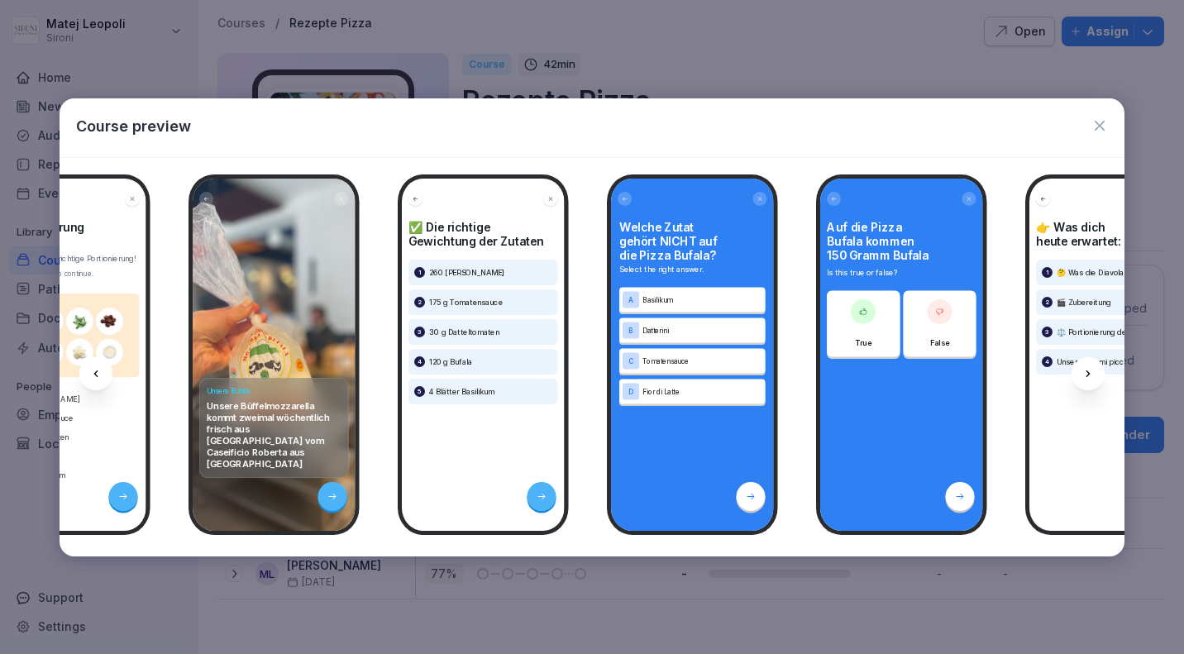
click at [1090, 375] on icon at bounding box center [1088, 373] width 13 height 13
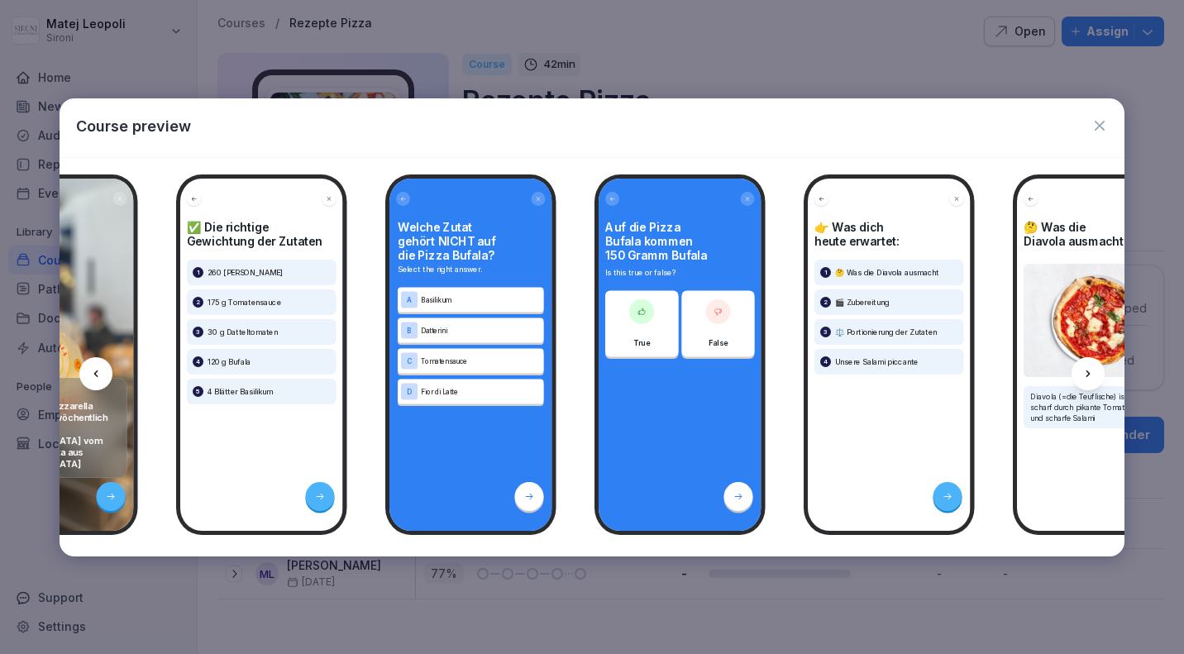
click at [1090, 375] on icon at bounding box center [1088, 373] width 13 height 13
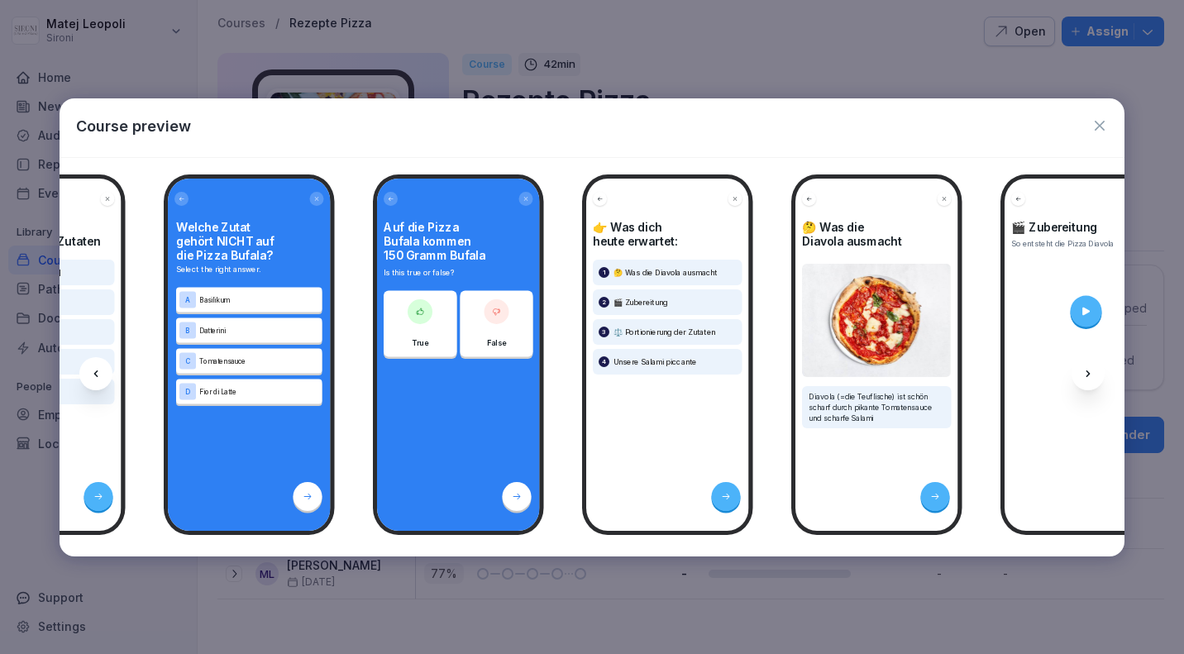
click at [1090, 375] on icon at bounding box center [1088, 373] width 13 height 13
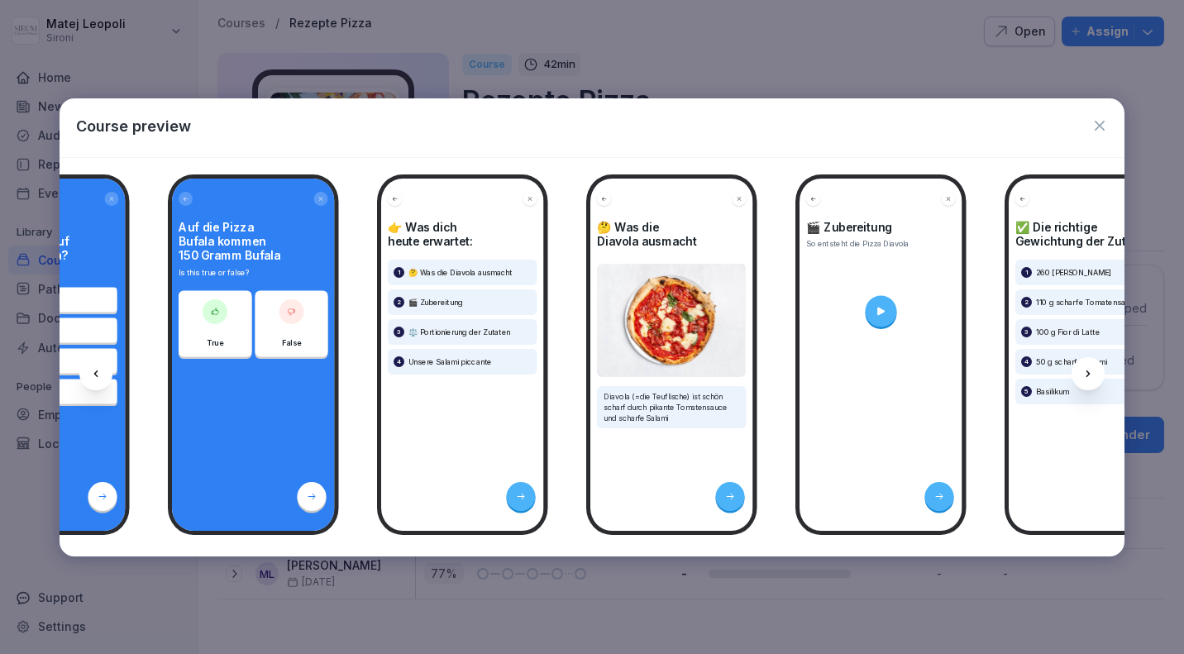
scroll to position [0, 12351]
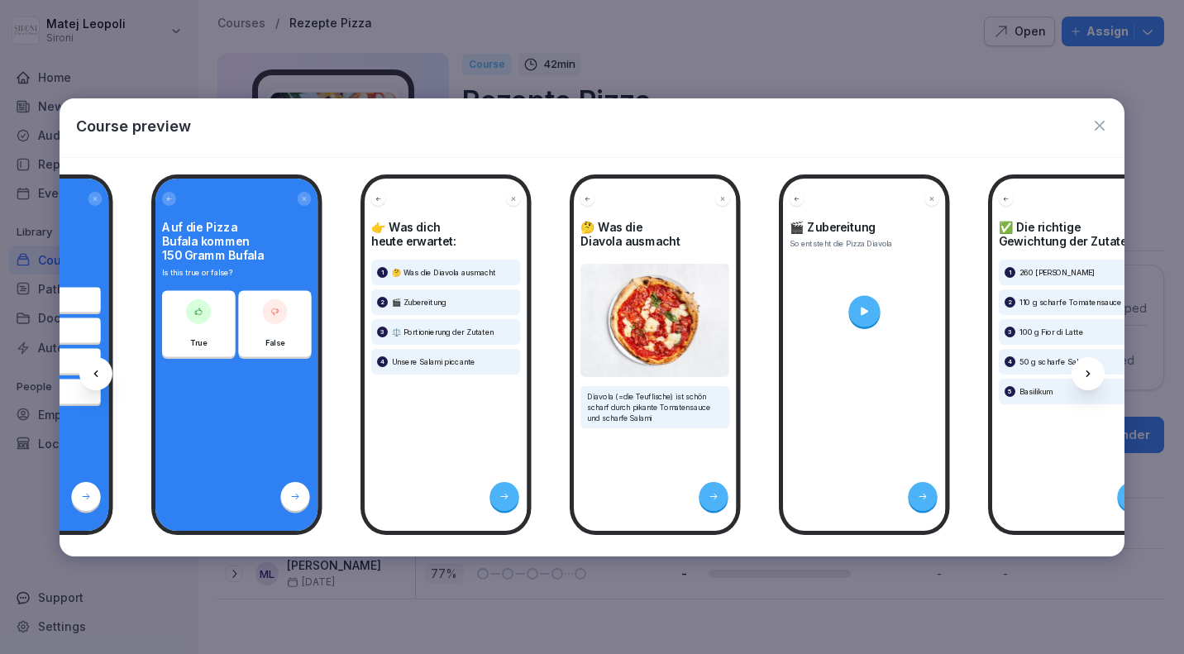
click at [870, 305] on div at bounding box center [863, 310] width 31 height 31
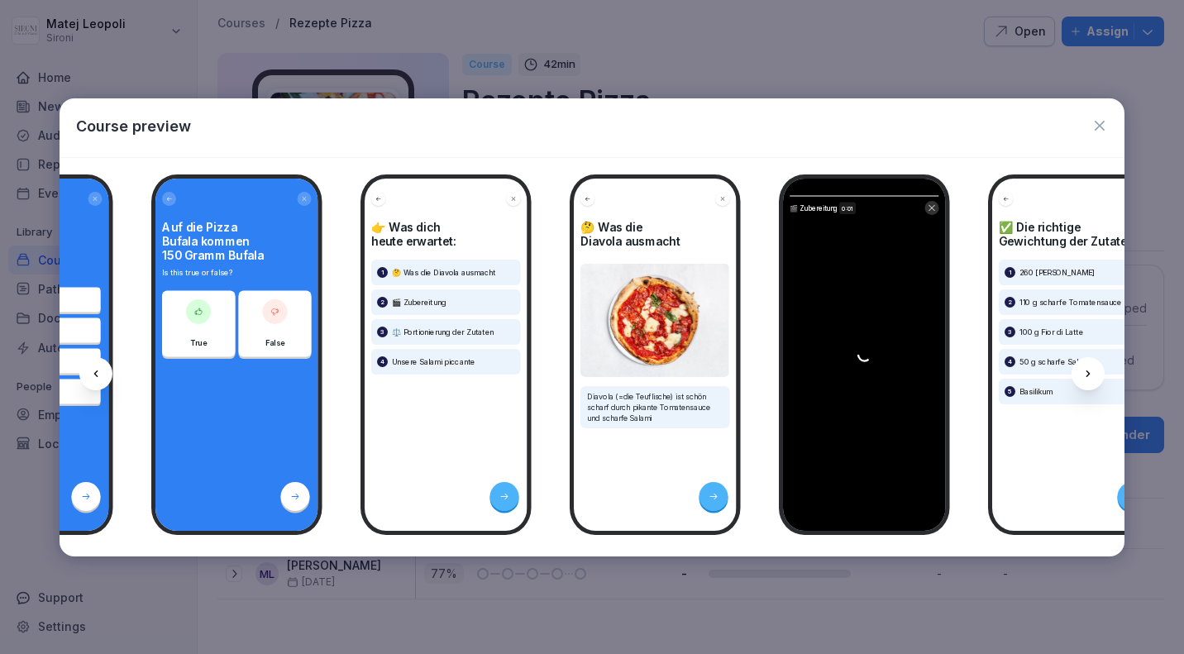
click at [1102, 118] on icon "button" at bounding box center [1100, 125] width 17 height 17
